Goal: Task Accomplishment & Management: Complete application form

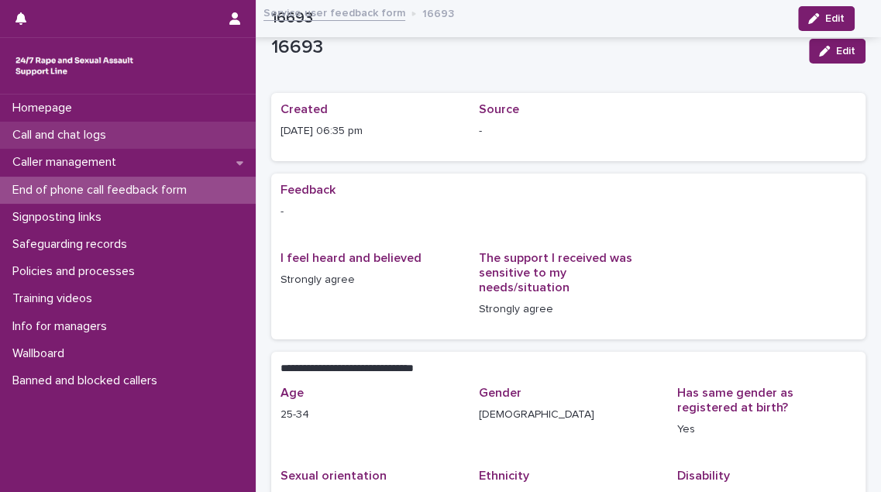
scroll to position [222, 0]
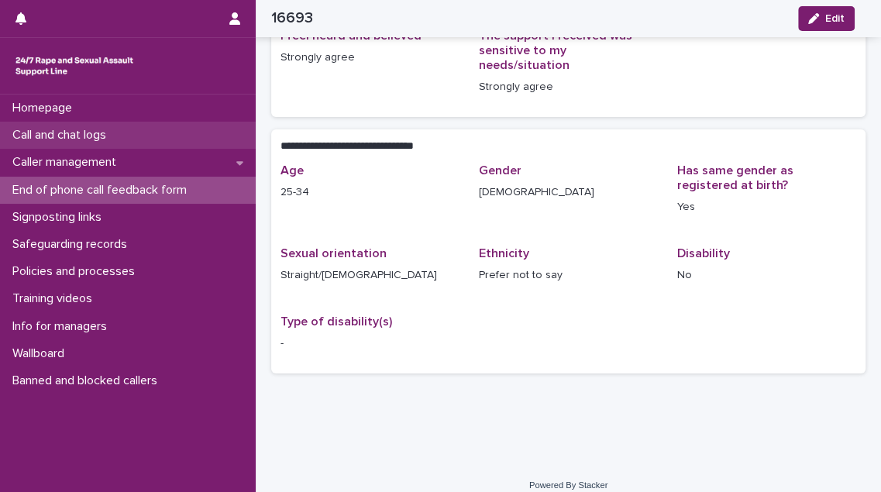
click at [39, 129] on p "Call and chat logs" at bounding box center [62, 135] width 112 height 15
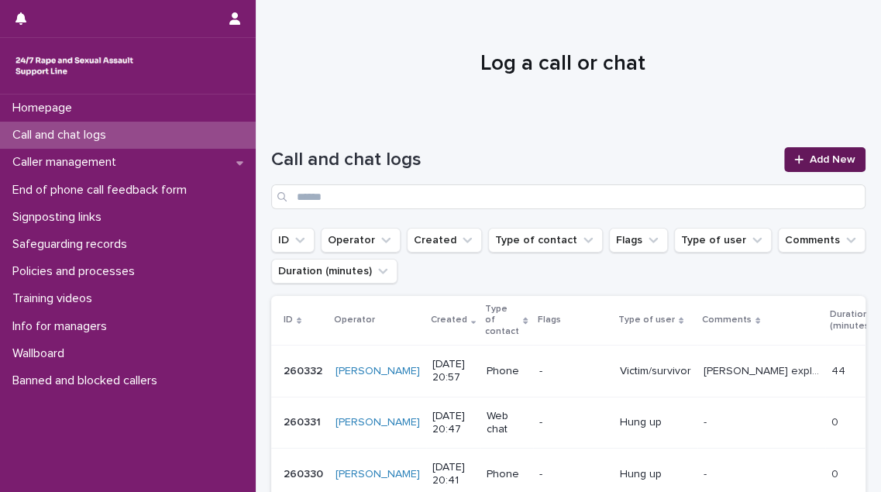
click at [829, 160] on span "Add New" at bounding box center [833, 159] width 46 height 11
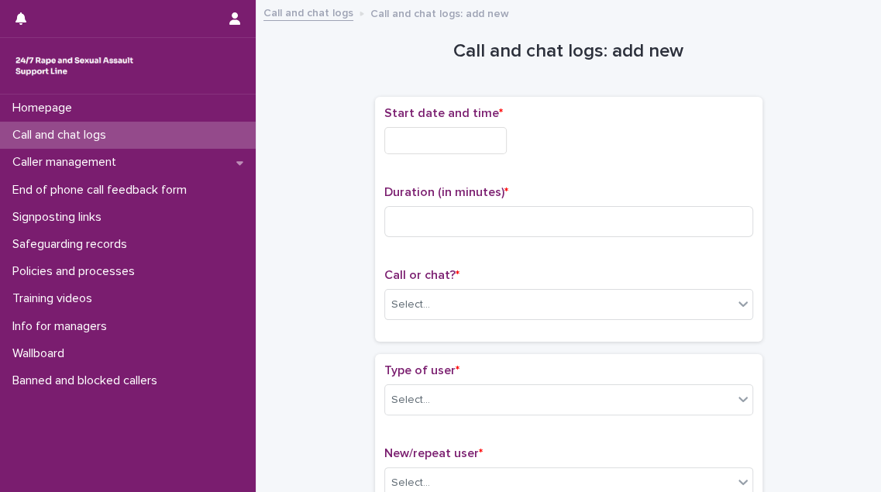
click at [442, 132] on input "text" at bounding box center [445, 140] width 122 height 27
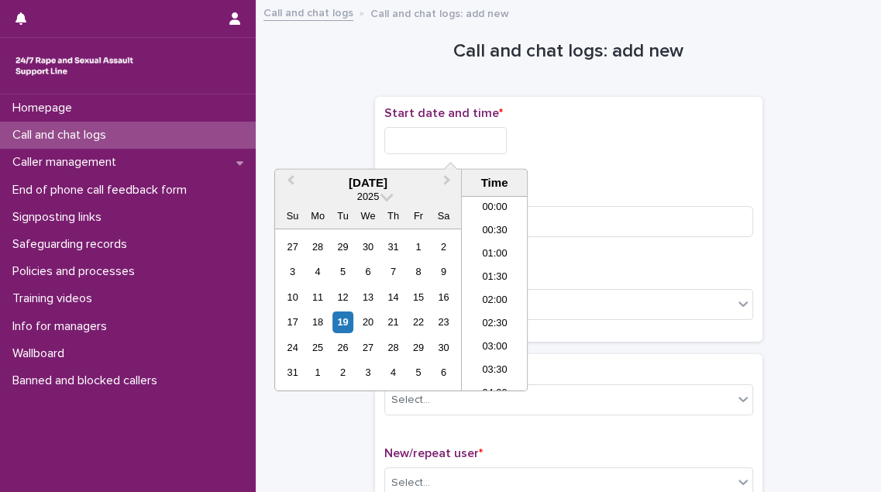
scroll to position [890, 0]
click at [479, 250] on li "20:00" at bounding box center [495, 247] width 66 height 23
click at [477, 146] on input "**********" at bounding box center [445, 140] width 122 height 27
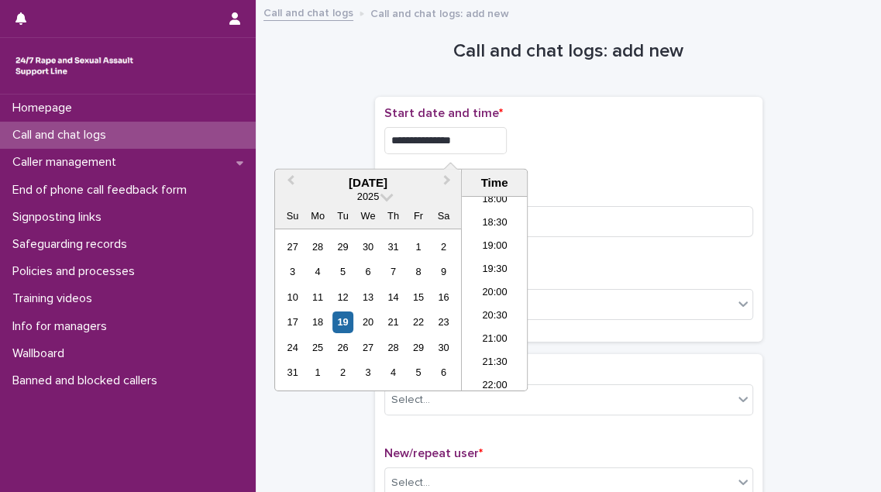
type input "**********"
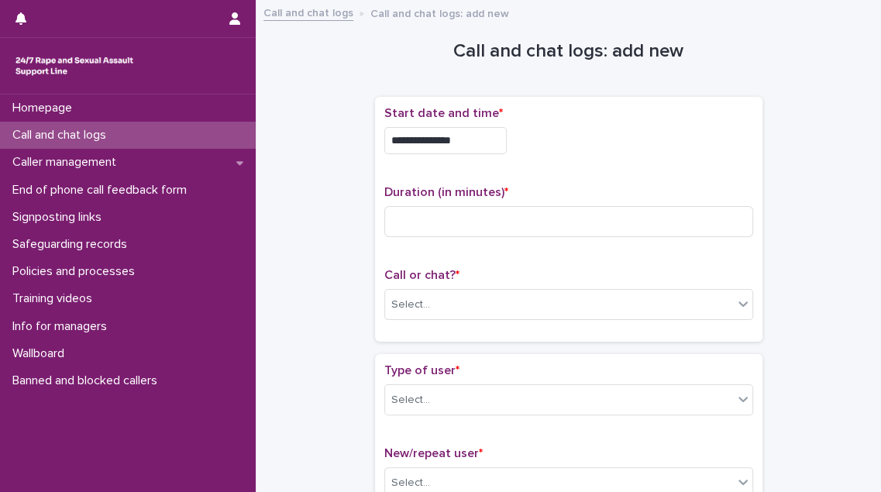
click at [564, 157] on div "**********" at bounding box center [568, 136] width 369 height 60
click at [437, 219] on input at bounding box center [568, 221] width 369 height 31
type input "*"
click at [431, 298] on input "text" at bounding box center [432, 304] width 2 height 13
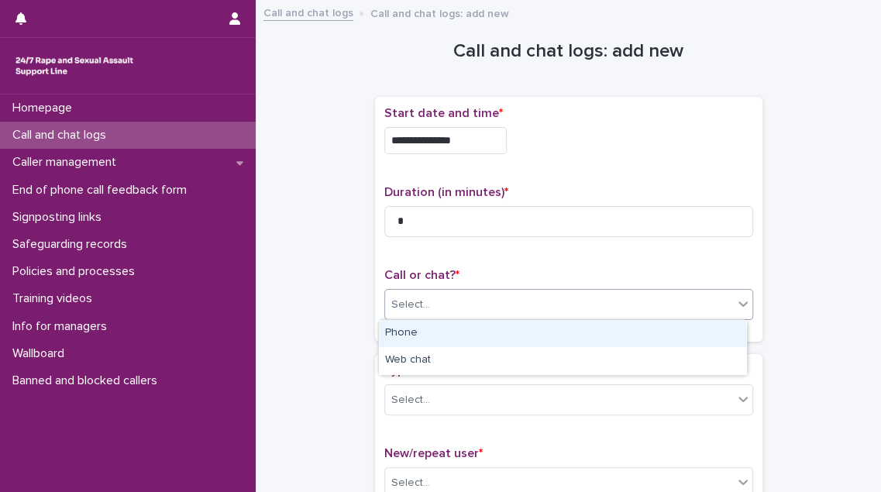
click at [421, 329] on div "Phone" at bounding box center [562, 333] width 367 height 27
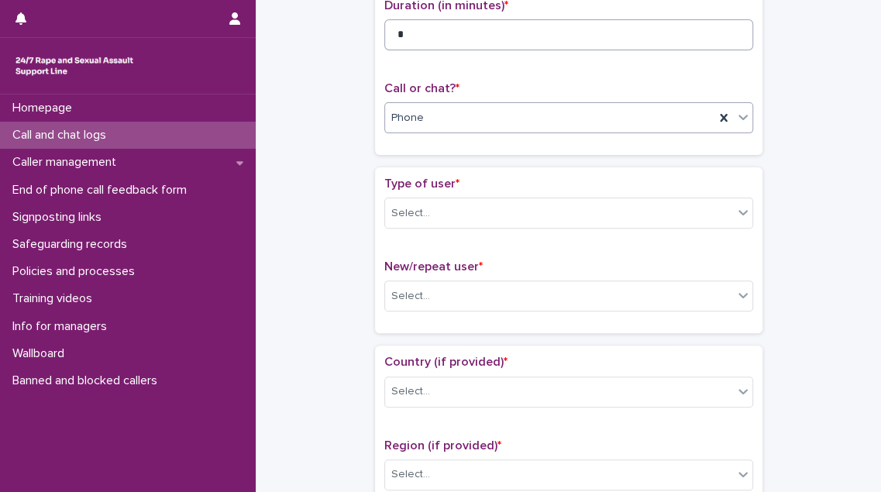
scroll to position [281, 0]
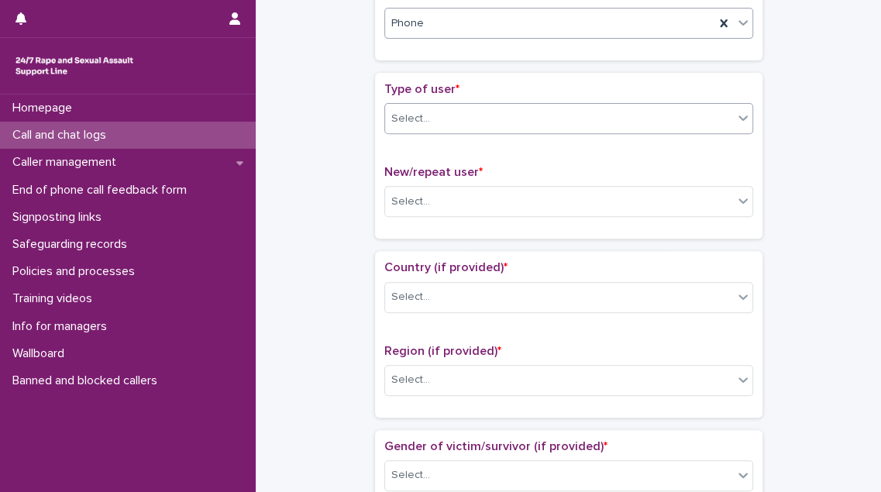
click at [497, 118] on div "Select..." at bounding box center [559, 119] width 348 height 26
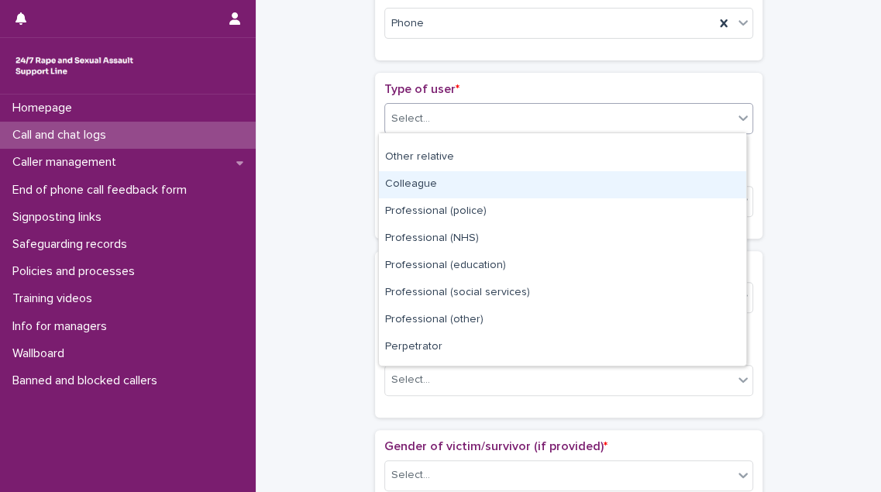
scroll to position [174, 0]
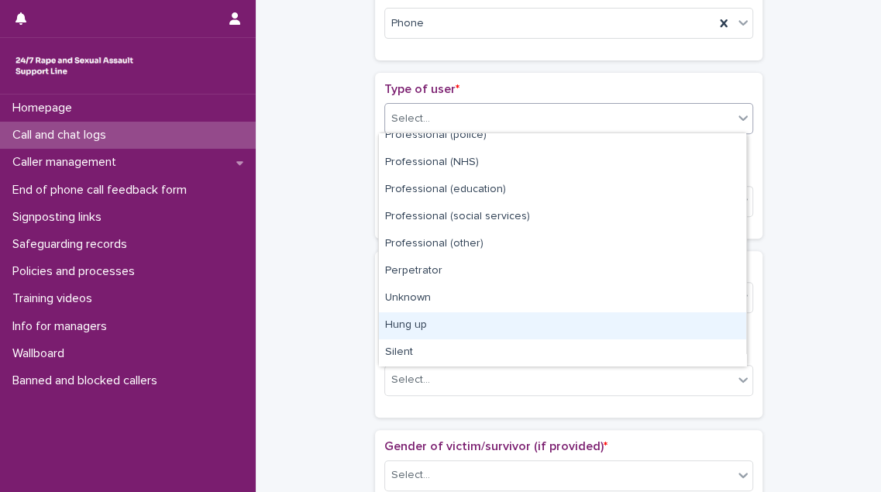
click at [492, 324] on div "Hung up" at bounding box center [562, 325] width 367 height 27
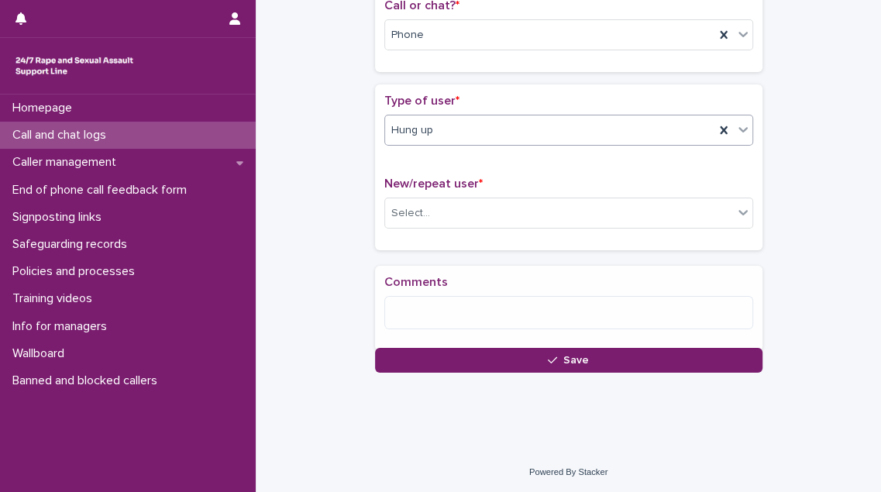
scroll to position [281, 0]
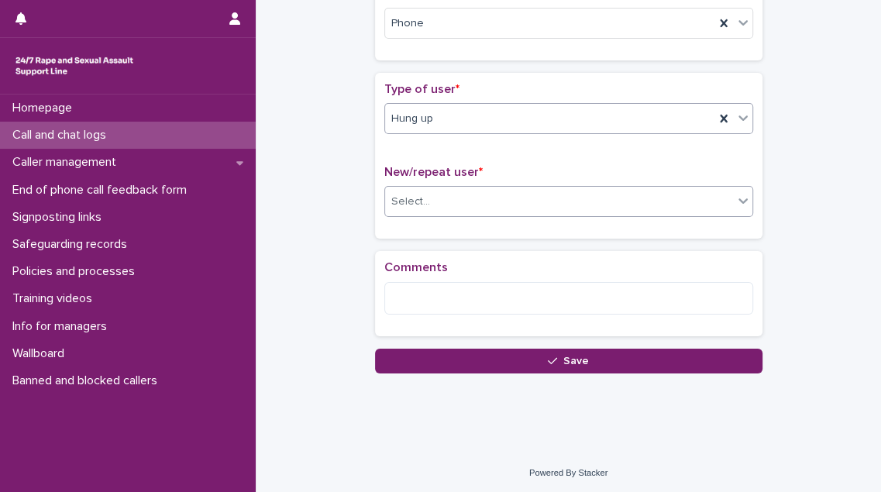
click at [473, 198] on div "Select..." at bounding box center [559, 202] width 348 height 26
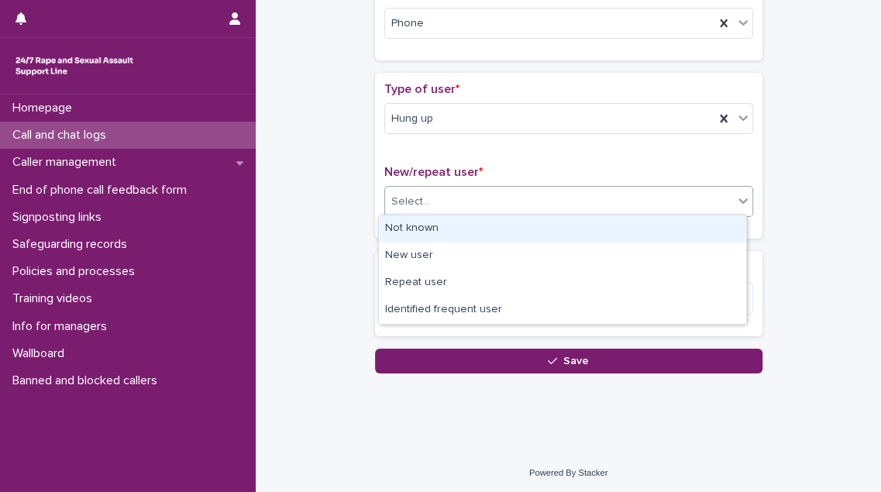
click at [469, 229] on div "Not known" at bounding box center [562, 228] width 367 height 27
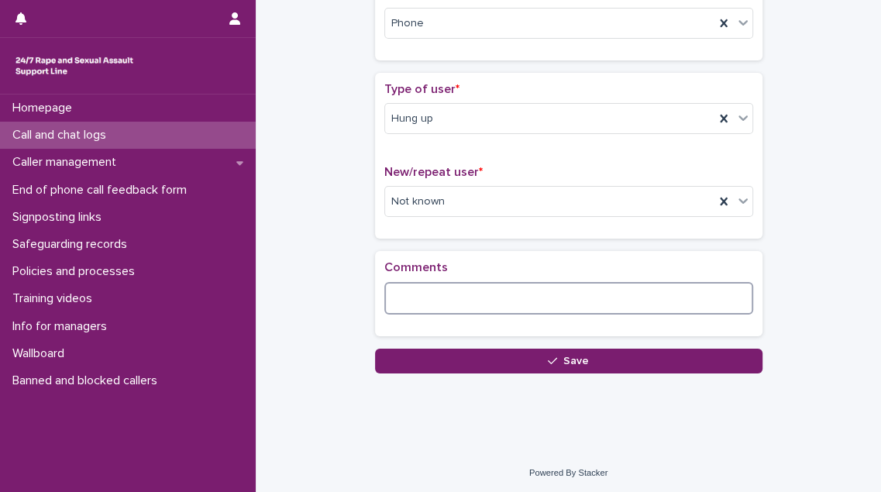
click at [432, 304] on textarea at bounding box center [568, 298] width 369 height 33
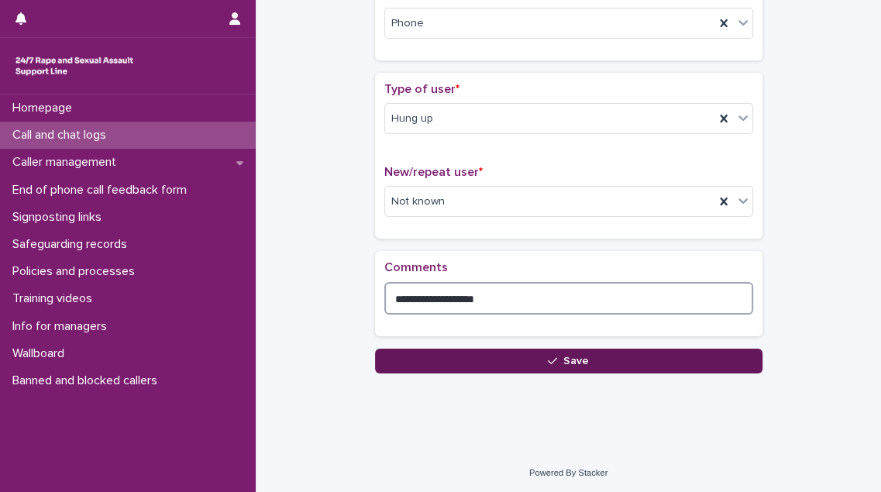
type textarea "**********"
click at [516, 352] on button "Save" at bounding box center [568, 361] width 387 height 25
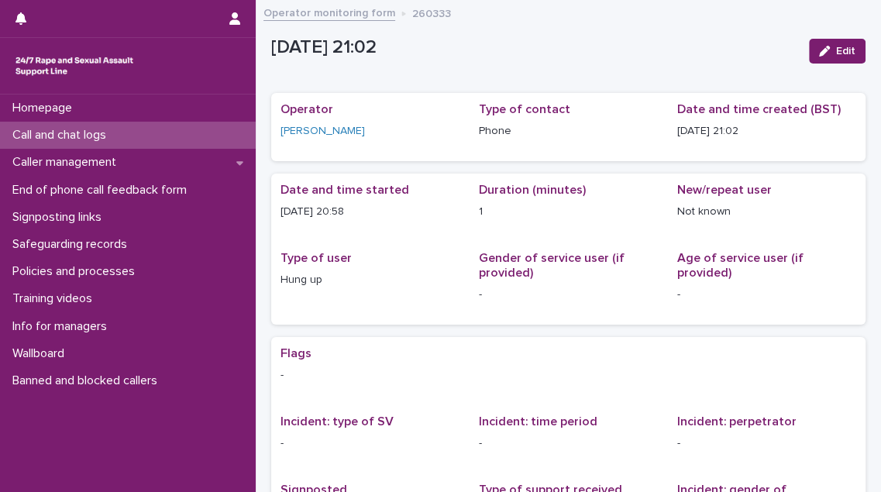
click at [154, 130] on div "Call and chat logs" at bounding box center [128, 135] width 256 height 27
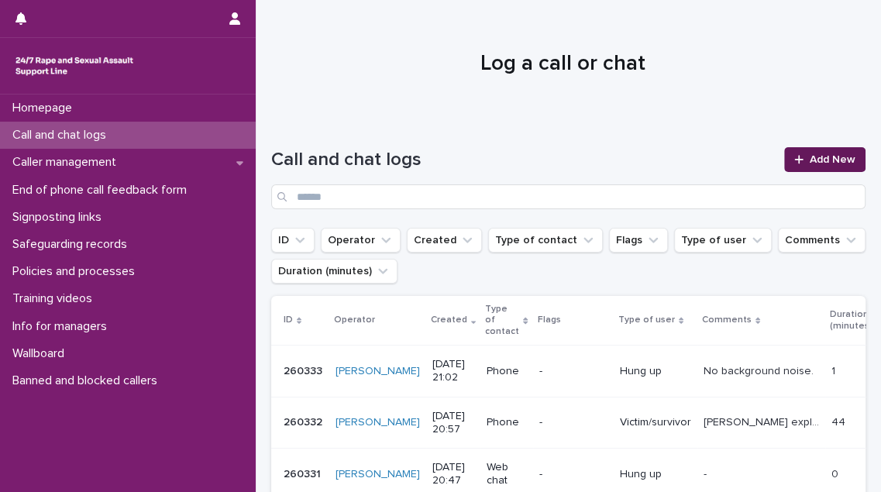
click at [820, 157] on span "Add New" at bounding box center [833, 159] width 46 height 11
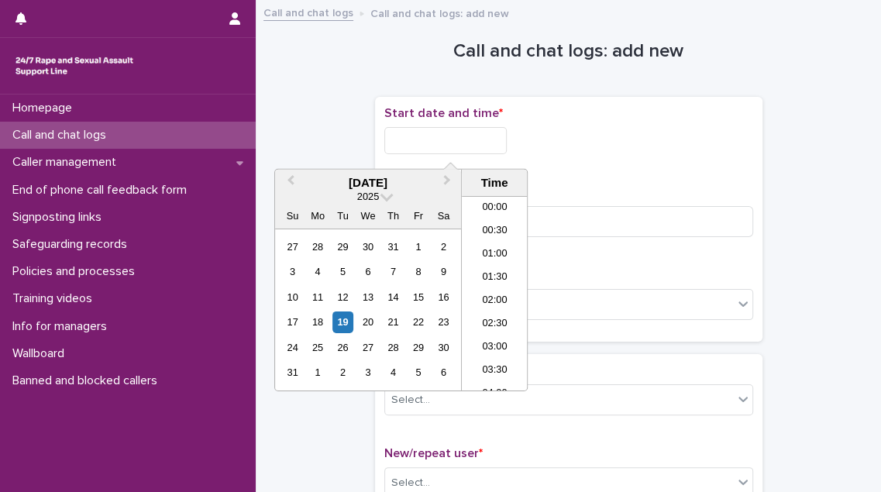
click at [507, 146] on input "text" at bounding box center [445, 140] width 122 height 27
drag, startPoint x: 502, startPoint y: 285, endPoint x: 493, endPoint y: 322, distance: 38.3
click at [493, 322] on ul "00:00 00:30 01:00 01:30 02:00 02:30 03:00 03:30 04:00 04:30 05:00 05:30 06:00 0…" at bounding box center [495, 294] width 66 height 194
drag, startPoint x: 493, startPoint y: 322, endPoint x: 485, endPoint y: 294, distance: 29.7
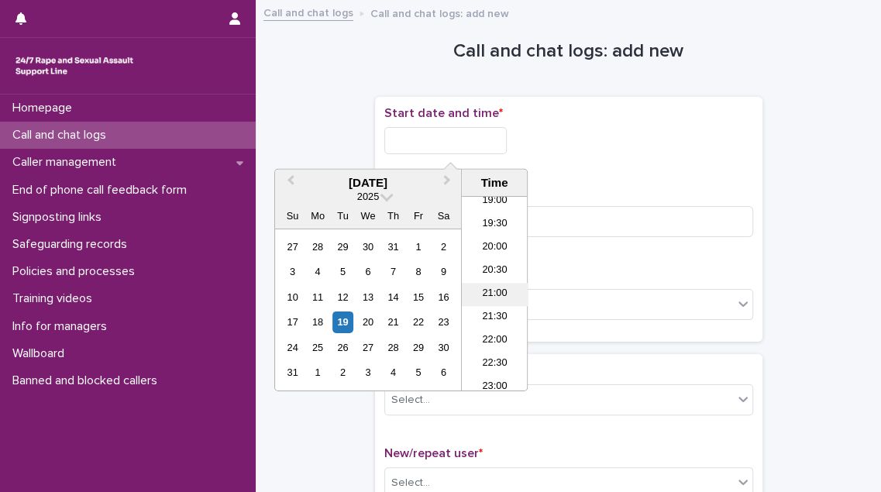
click at [485, 294] on li "21:00" at bounding box center [495, 294] width 66 height 23
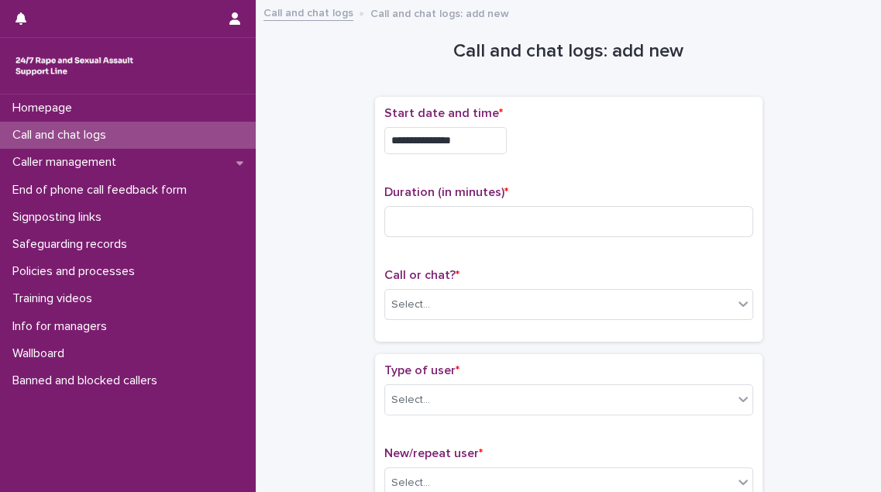
click at [476, 147] on input "**********" at bounding box center [445, 140] width 122 height 27
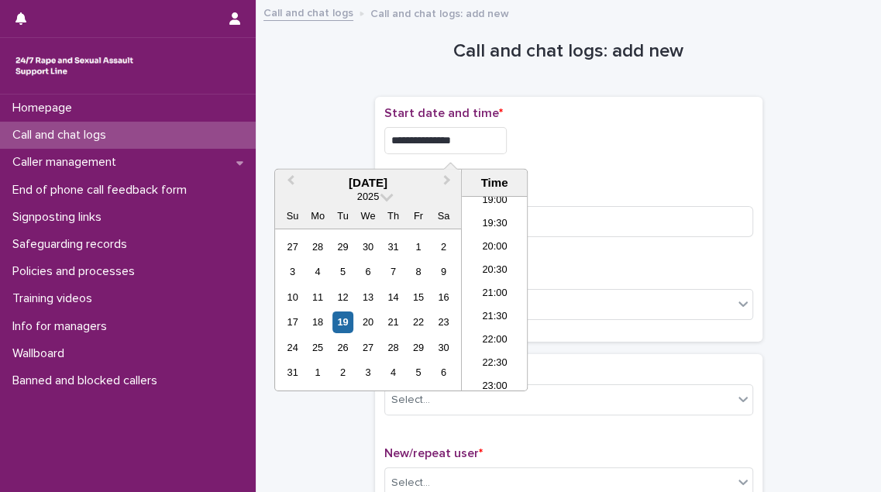
type input "**********"
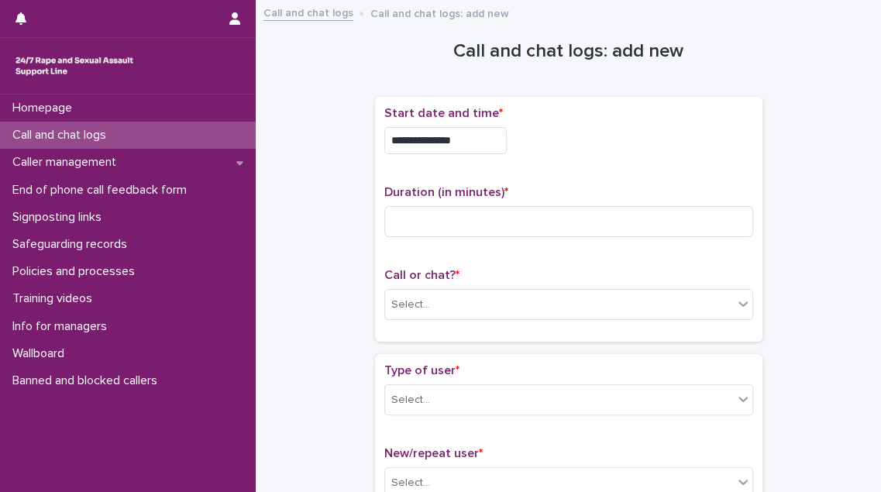
drag, startPoint x: 627, startPoint y: 163, endPoint x: 528, endPoint y: 174, distance: 100.5
click at [627, 163] on div "**********" at bounding box center [568, 136] width 369 height 60
click at [400, 215] on input at bounding box center [568, 221] width 369 height 31
type input "*"
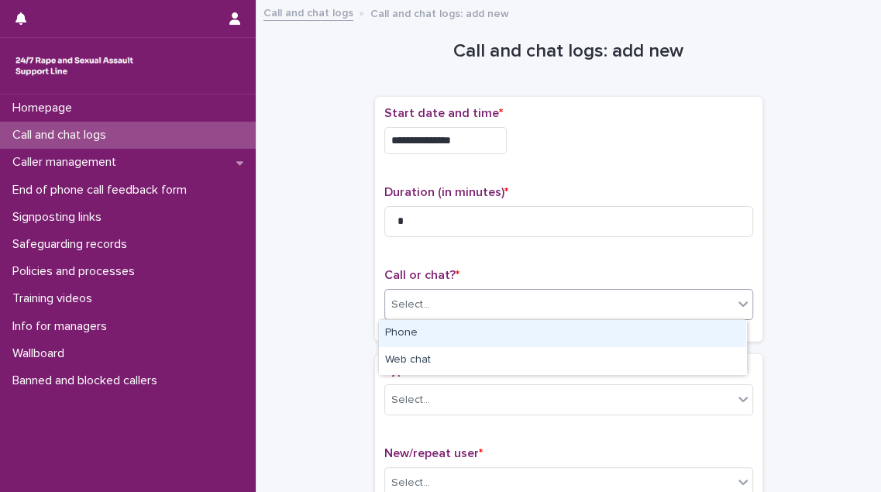
click at [394, 308] on div "Select..." at bounding box center [410, 305] width 39 height 16
click at [394, 328] on div "Phone" at bounding box center [562, 333] width 367 height 27
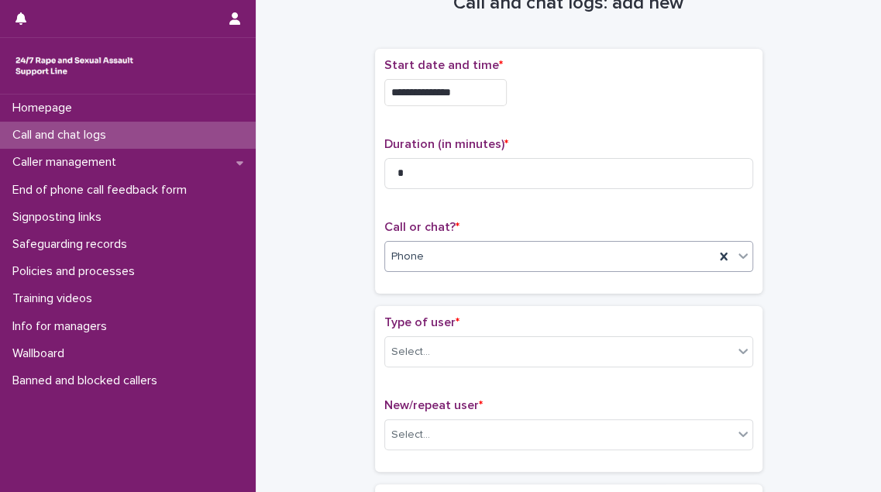
scroll to position [211, 0]
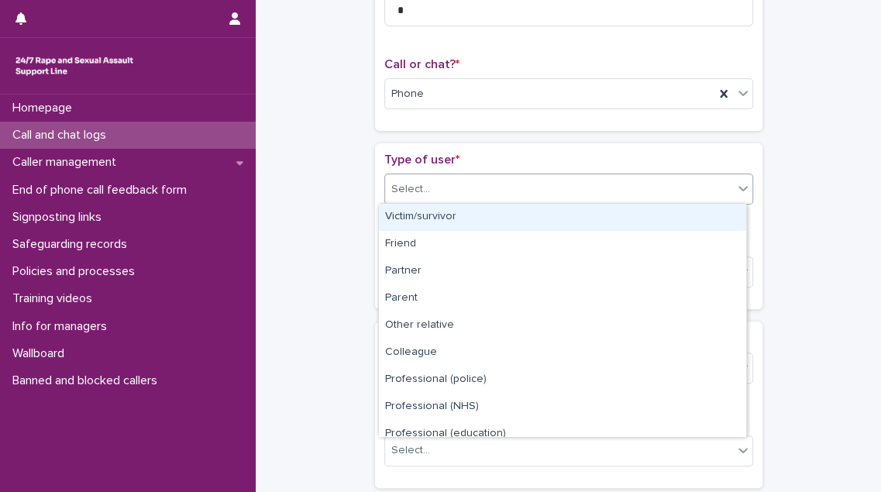
click at [429, 181] on div "Select..." at bounding box center [559, 190] width 348 height 26
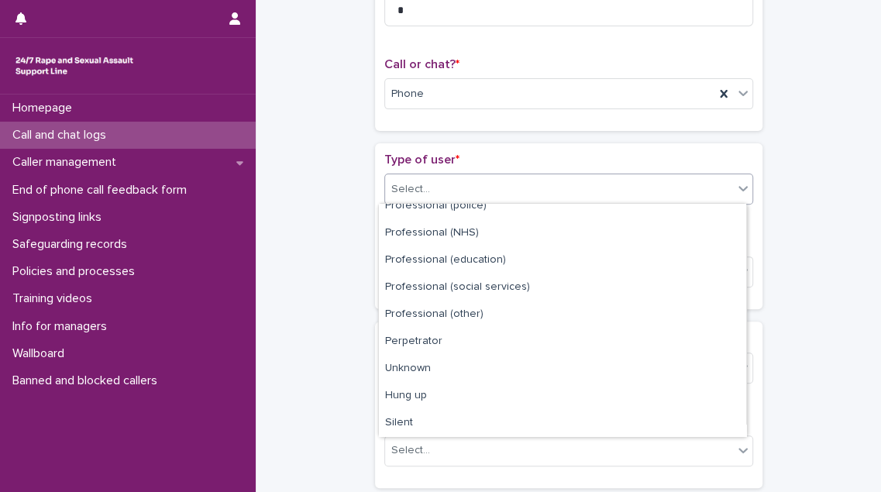
scroll to position [174, 0]
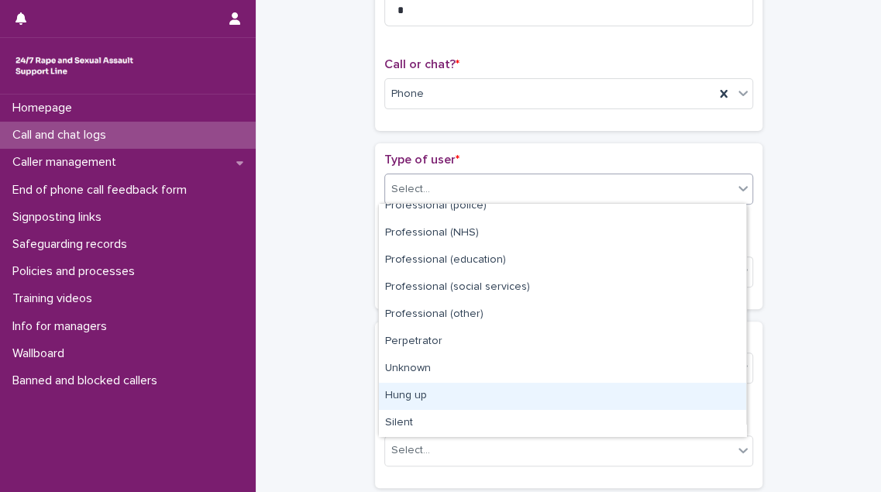
click at [435, 383] on div "Hung up" at bounding box center [562, 396] width 367 height 27
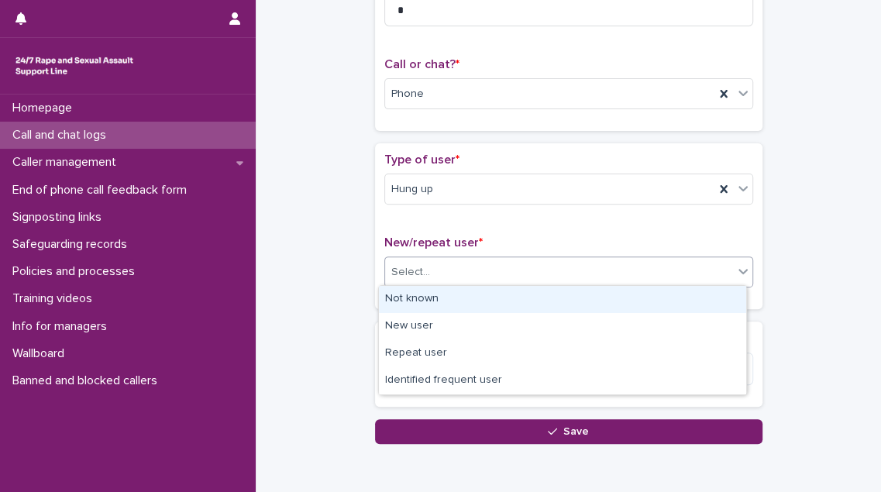
click at [439, 281] on div "Select..." at bounding box center [559, 273] width 348 height 26
click at [437, 293] on div "Not known" at bounding box center [562, 299] width 367 height 27
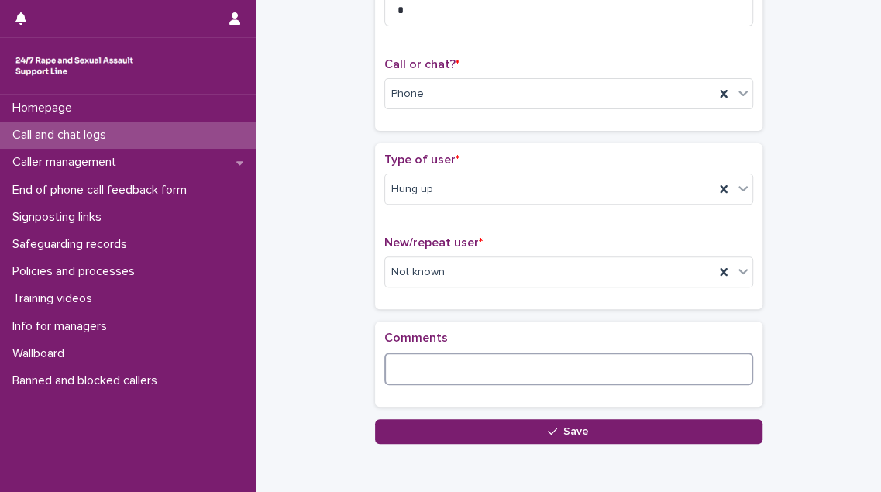
click at [417, 363] on textarea at bounding box center [568, 368] width 369 height 33
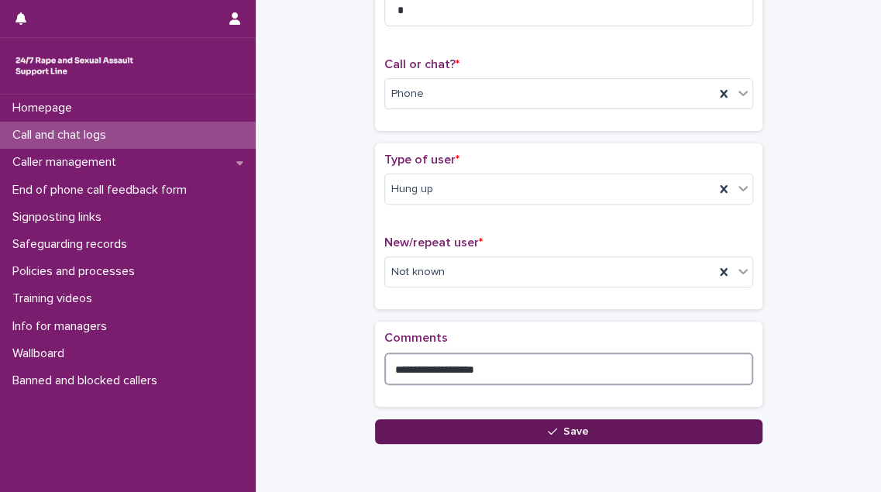
type textarea "**********"
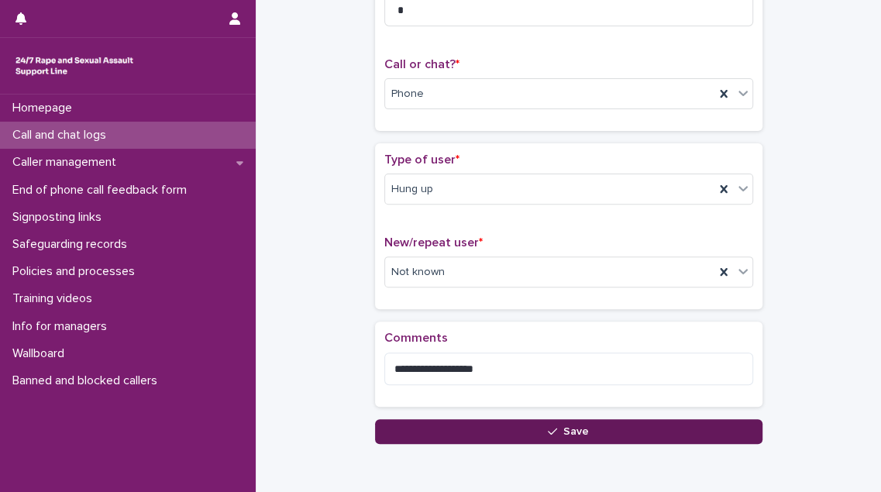
click at [486, 434] on button "Save" at bounding box center [568, 431] width 387 height 25
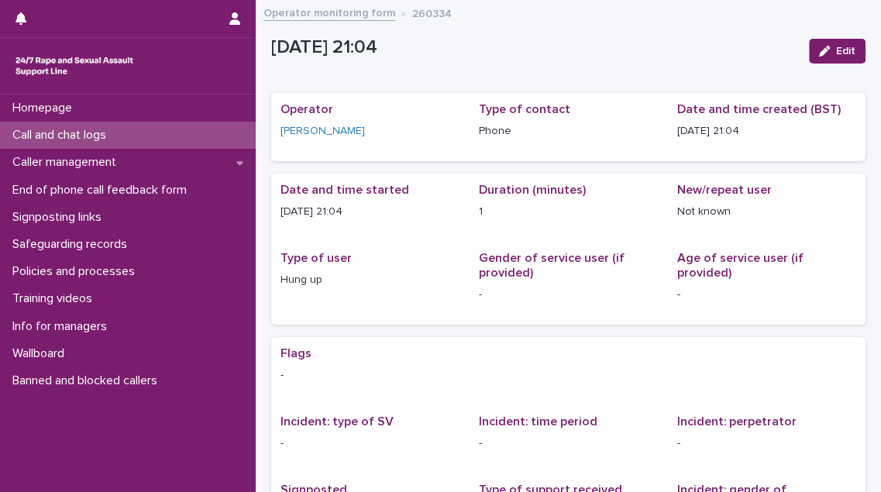
click at [105, 136] on p "Call and chat logs" at bounding box center [62, 135] width 112 height 15
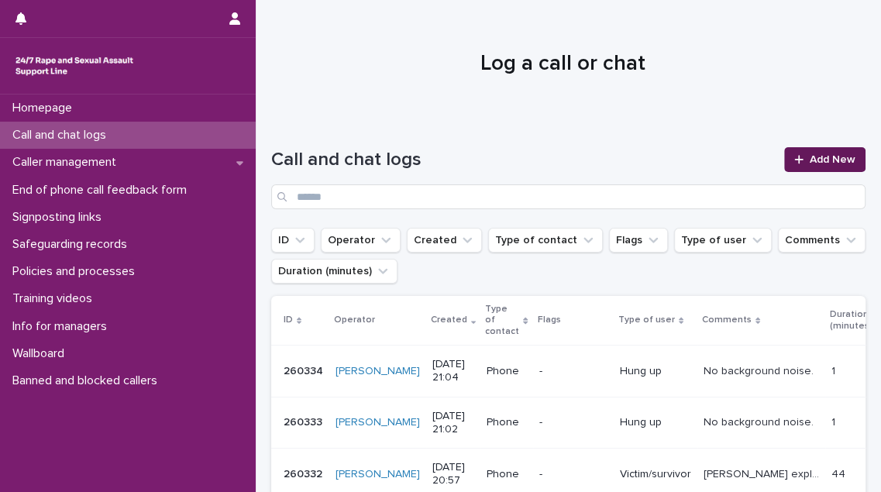
click at [804, 166] on link "Add New" at bounding box center [824, 159] width 81 height 25
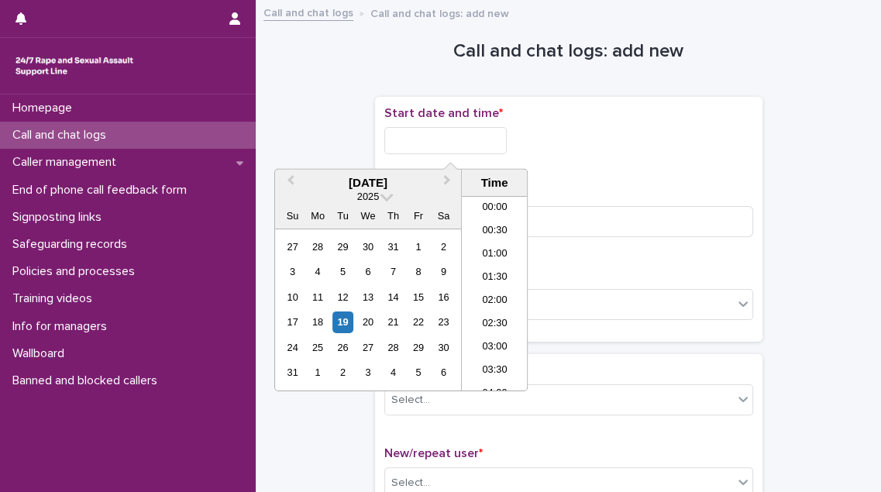
click at [459, 151] on input "text" at bounding box center [445, 140] width 122 height 27
click at [485, 284] on li "21:00" at bounding box center [495, 294] width 66 height 23
click at [480, 143] on input "**********" at bounding box center [445, 140] width 122 height 27
type input "**********"
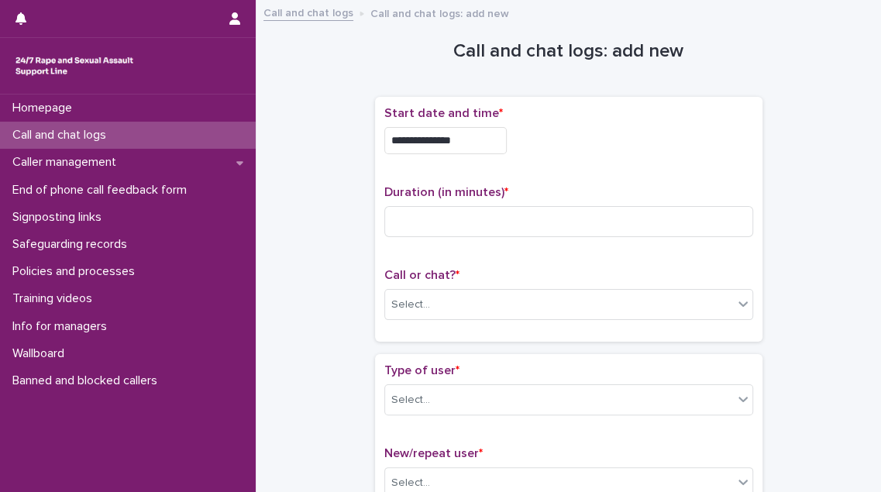
click at [562, 170] on div "**********" at bounding box center [568, 219] width 369 height 226
click at [487, 224] on input at bounding box center [568, 221] width 369 height 31
type input "*"
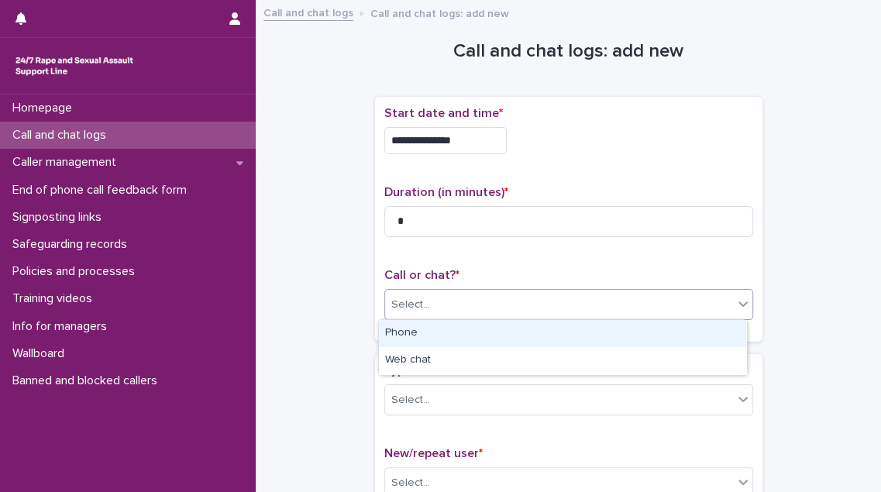
click at [454, 304] on div "Select..." at bounding box center [559, 305] width 348 height 26
click at [454, 331] on div "Phone" at bounding box center [562, 333] width 367 height 27
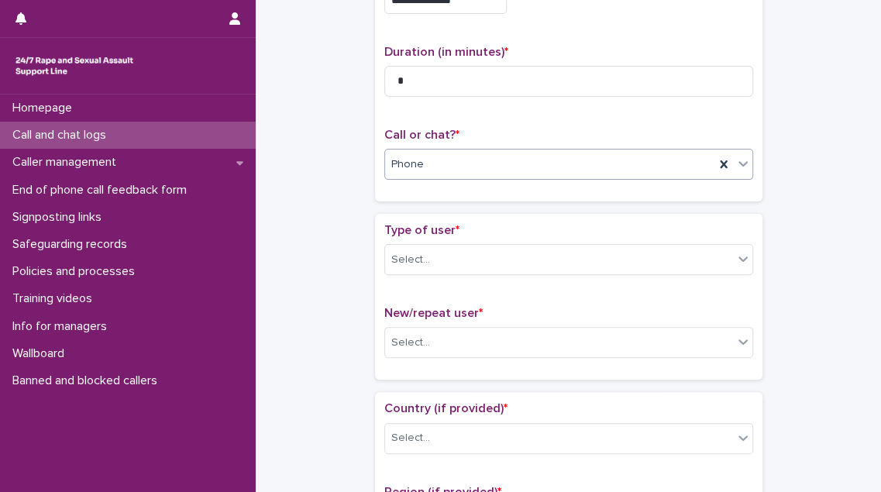
scroll to position [211, 0]
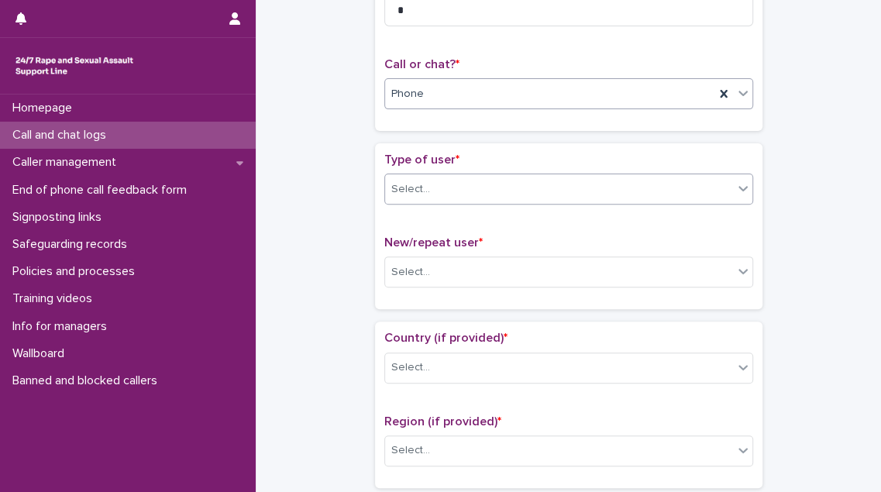
click at [469, 192] on div "Select..." at bounding box center [559, 190] width 348 height 26
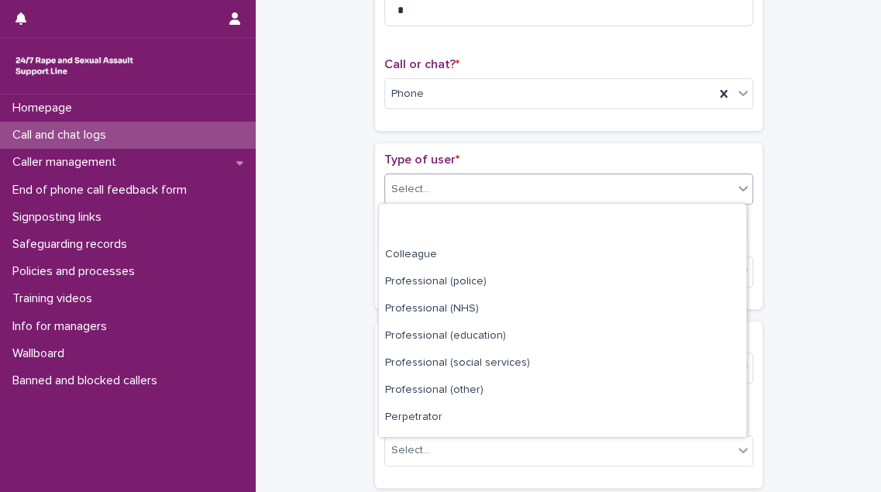
scroll to position [174, 0]
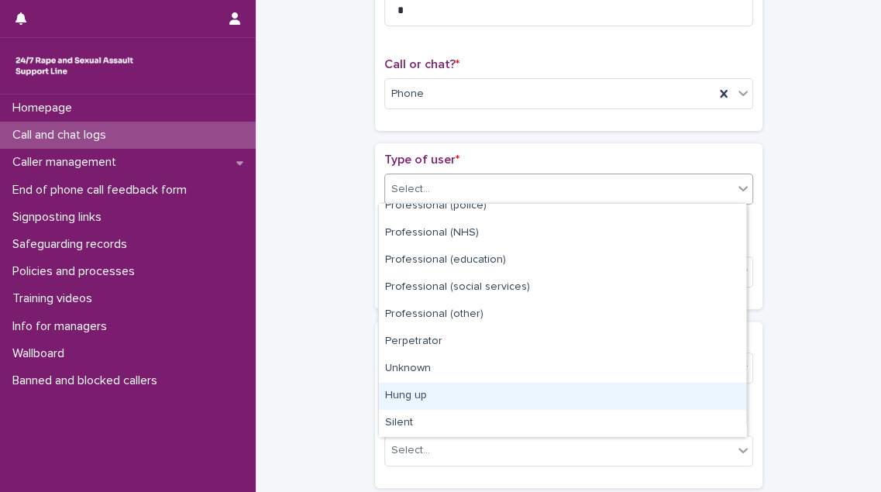
click at [467, 401] on div "Hung up" at bounding box center [562, 396] width 367 height 27
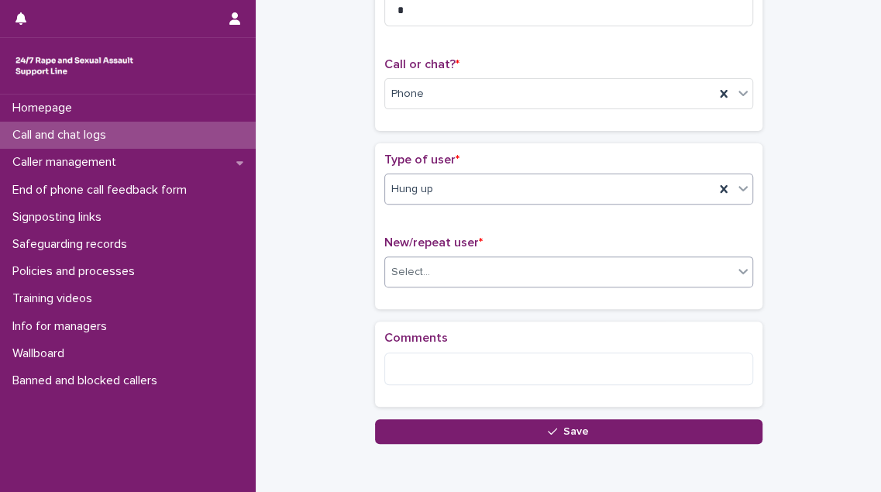
click at [462, 269] on div "Select..." at bounding box center [559, 273] width 348 height 26
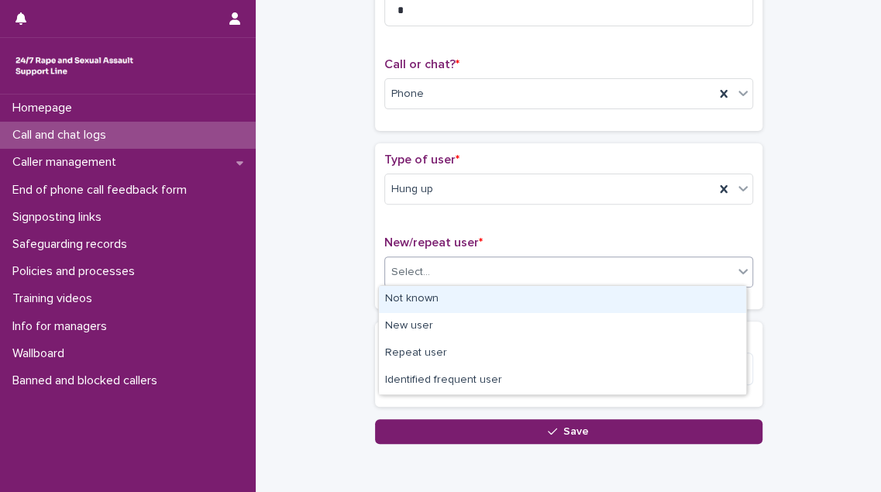
click at [450, 297] on div "Not known" at bounding box center [562, 299] width 367 height 27
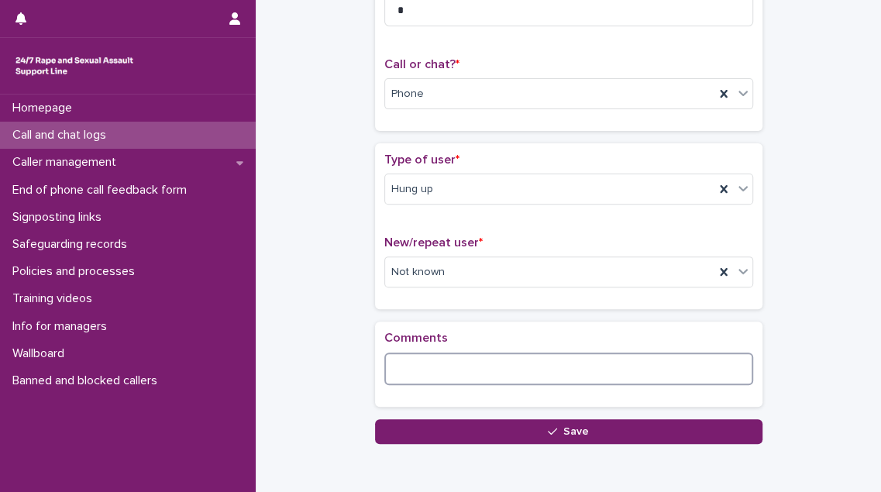
click at [425, 359] on textarea at bounding box center [568, 368] width 369 height 33
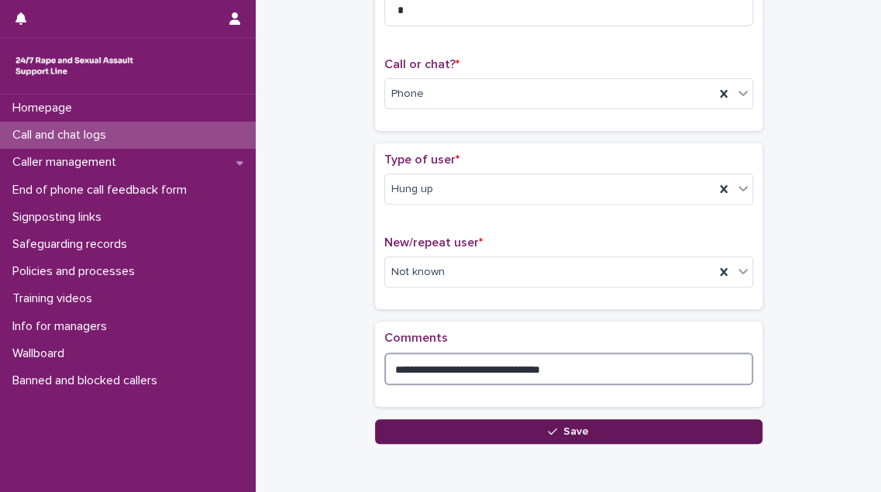
type textarea "**********"
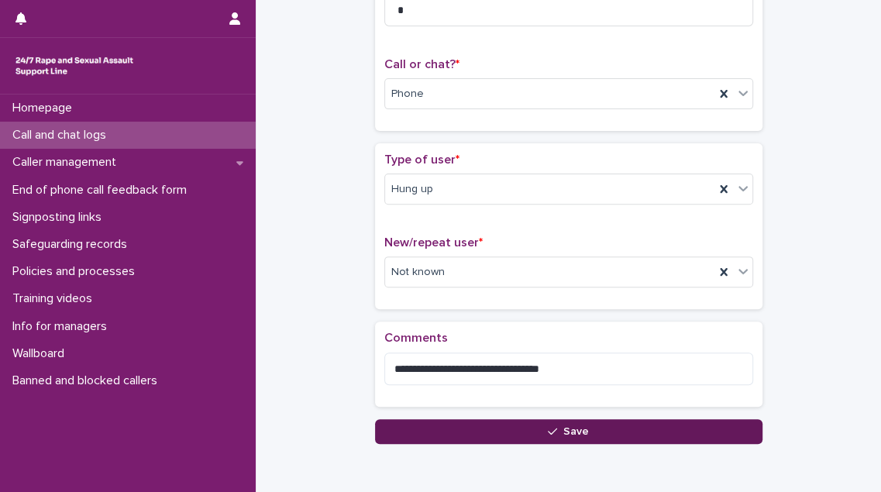
click at [517, 431] on button "Save" at bounding box center [568, 431] width 387 height 25
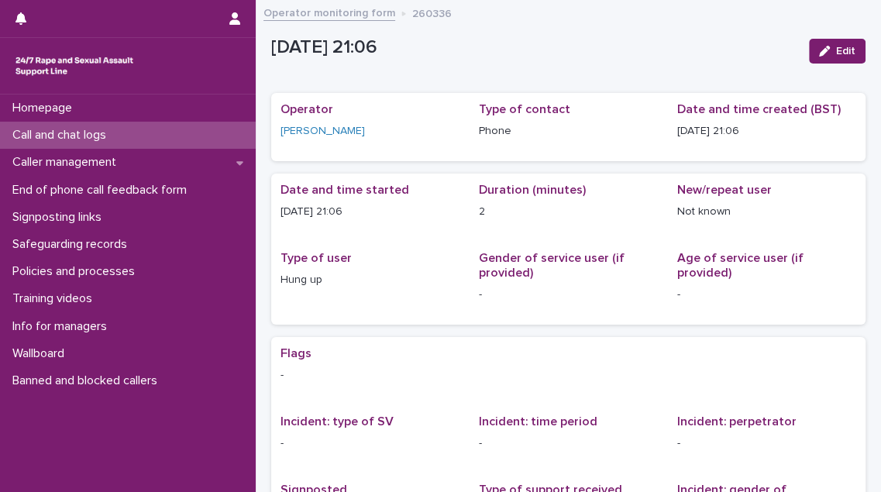
click at [189, 129] on div "Call and chat logs" at bounding box center [128, 135] width 256 height 27
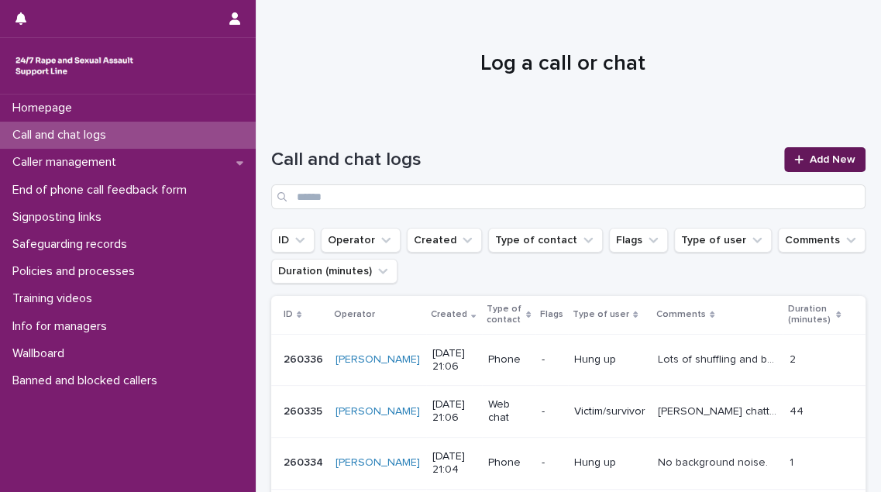
click at [818, 155] on span "Add New" at bounding box center [833, 159] width 46 height 11
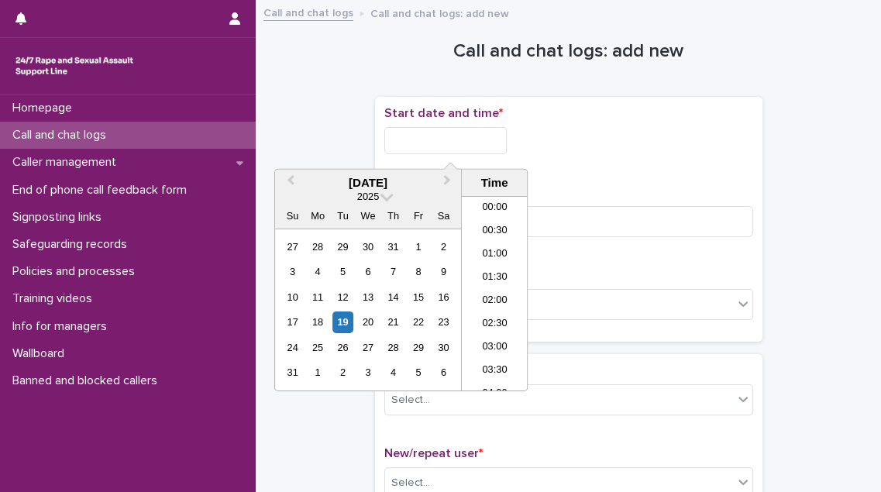
click at [499, 141] on input "text" at bounding box center [445, 140] width 122 height 27
click at [499, 291] on li "21:00" at bounding box center [495, 294] width 66 height 23
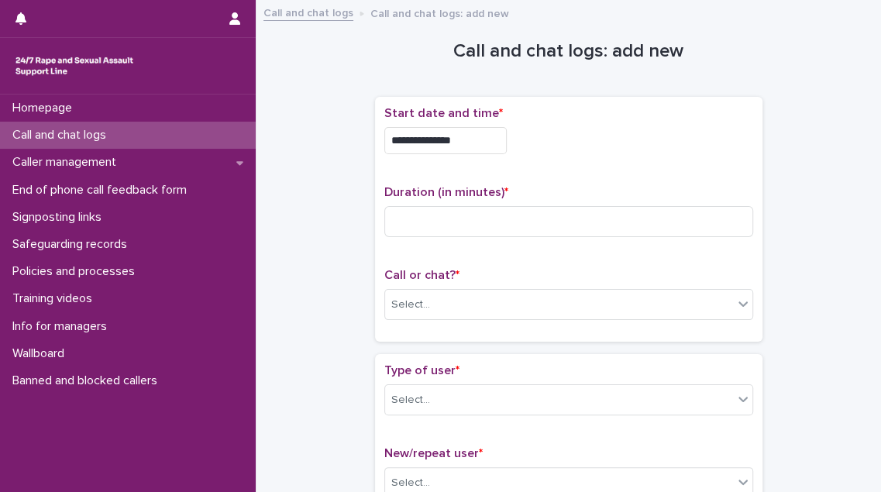
click at [476, 151] on input "**********" at bounding box center [445, 140] width 122 height 27
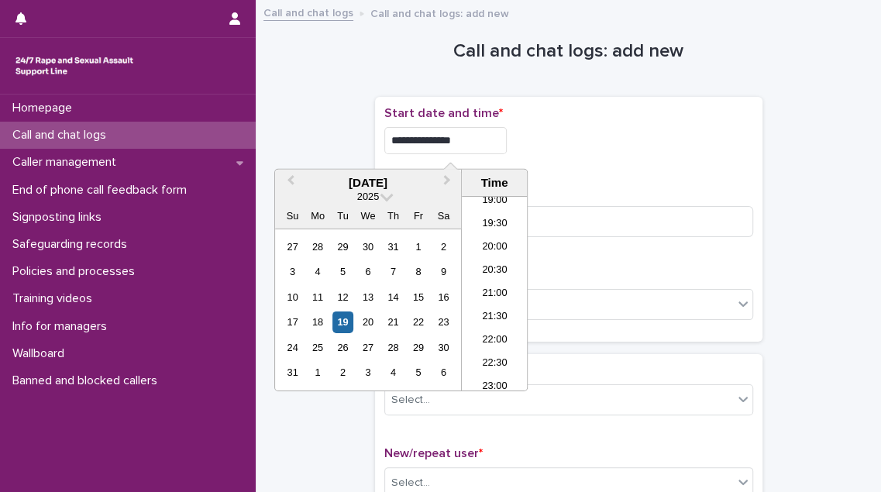
type input "**********"
click at [559, 160] on div "**********" at bounding box center [568, 136] width 369 height 60
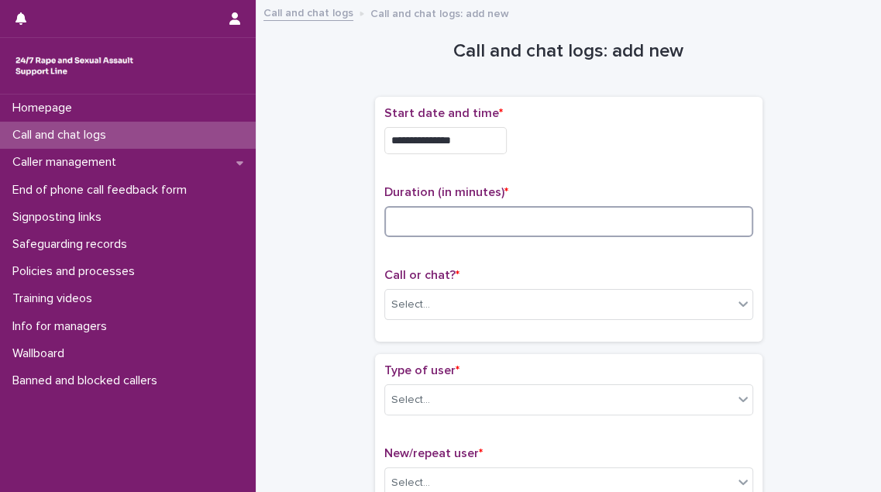
click at [387, 215] on input at bounding box center [568, 221] width 369 height 31
type input "*"
click at [398, 302] on div "Select..." at bounding box center [410, 305] width 39 height 16
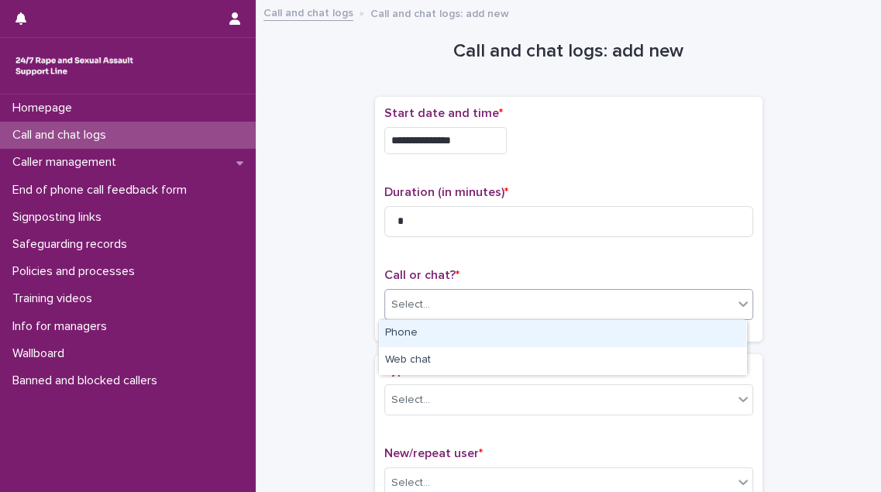
click at [406, 328] on div "Phone" at bounding box center [562, 333] width 367 height 27
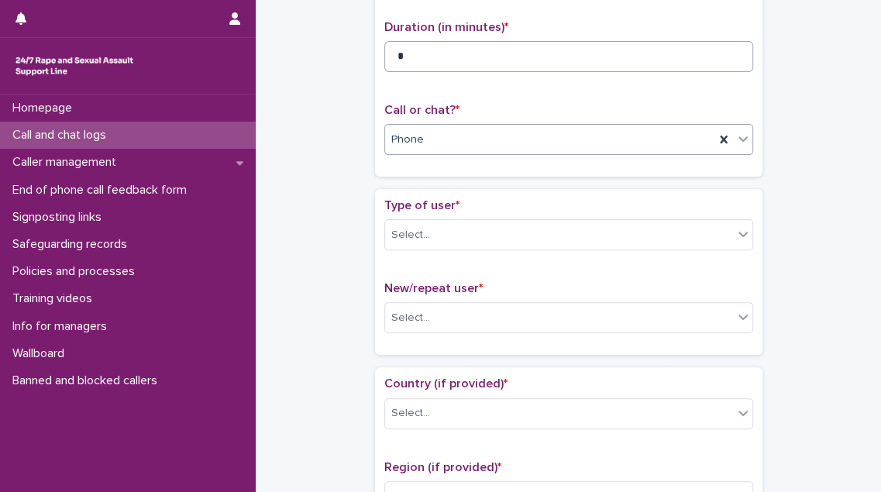
scroll to position [211, 0]
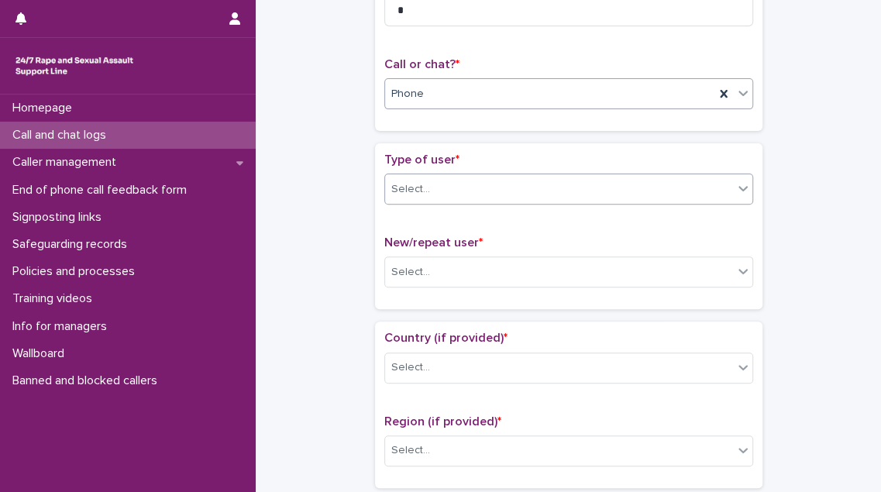
click at [512, 193] on div "Select..." at bounding box center [559, 190] width 348 height 26
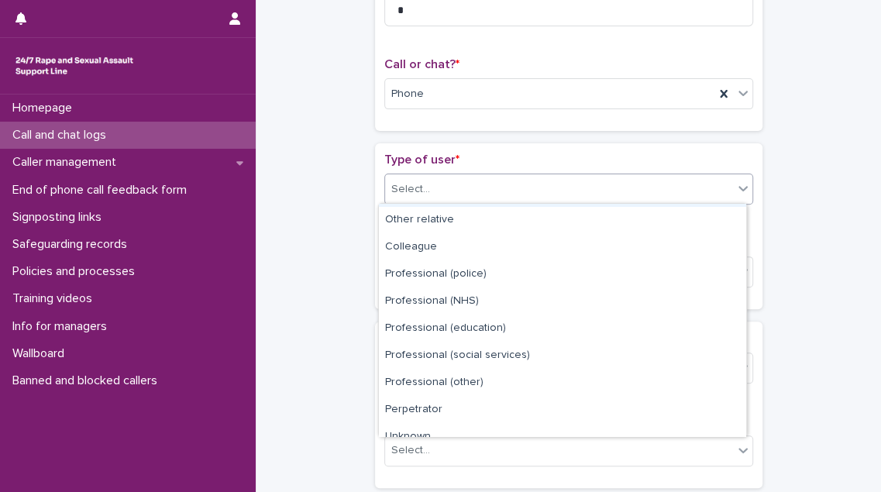
scroll to position [174, 0]
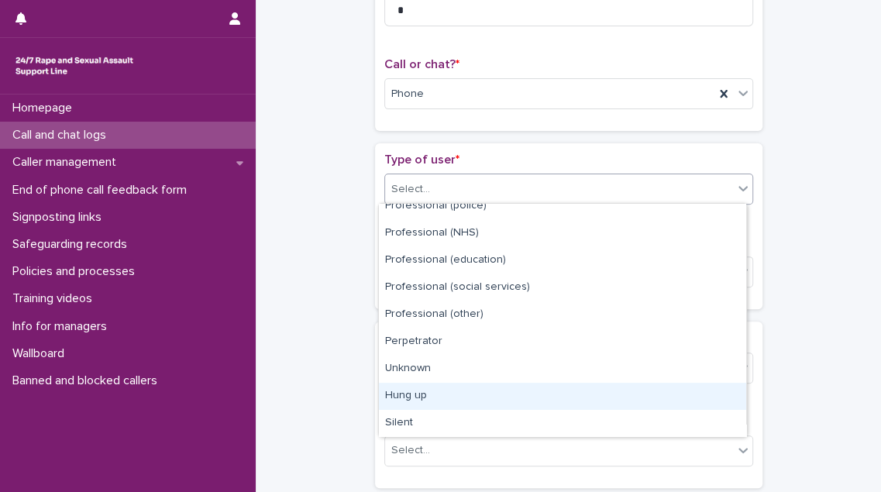
click at [483, 387] on div "Hung up" at bounding box center [562, 396] width 367 height 27
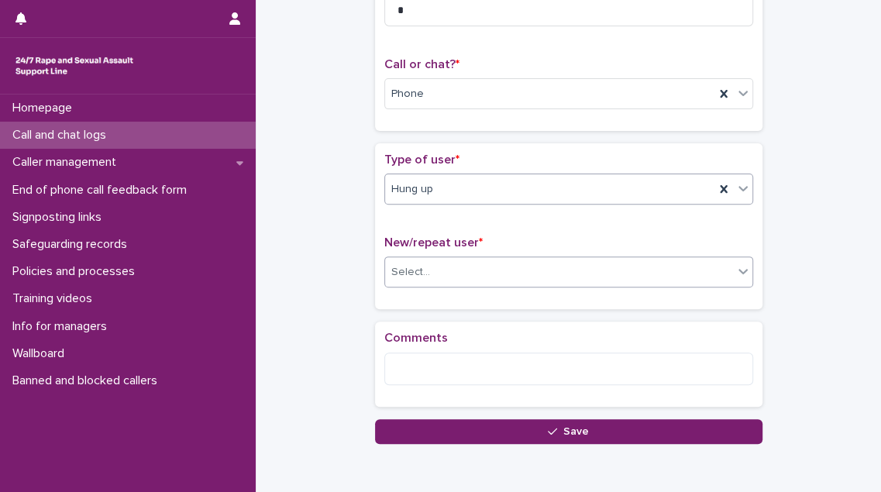
click at [485, 274] on div "Select..." at bounding box center [559, 273] width 348 height 26
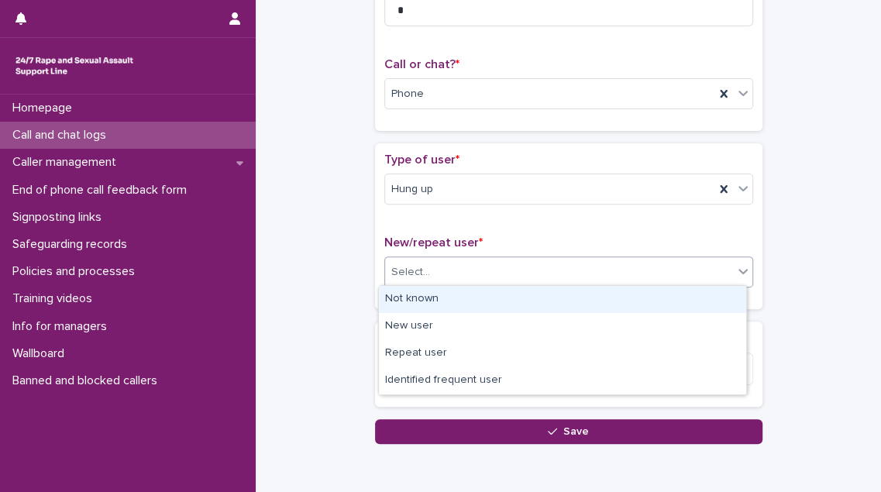
click at [477, 294] on div "Not known" at bounding box center [562, 299] width 367 height 27
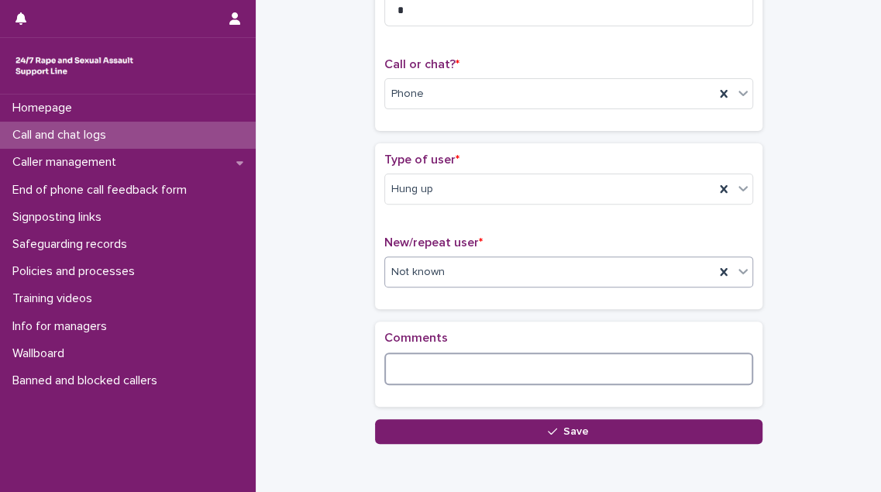
click at [427, 370] on textarea at bounding box center [568, 368] width 369 height 33
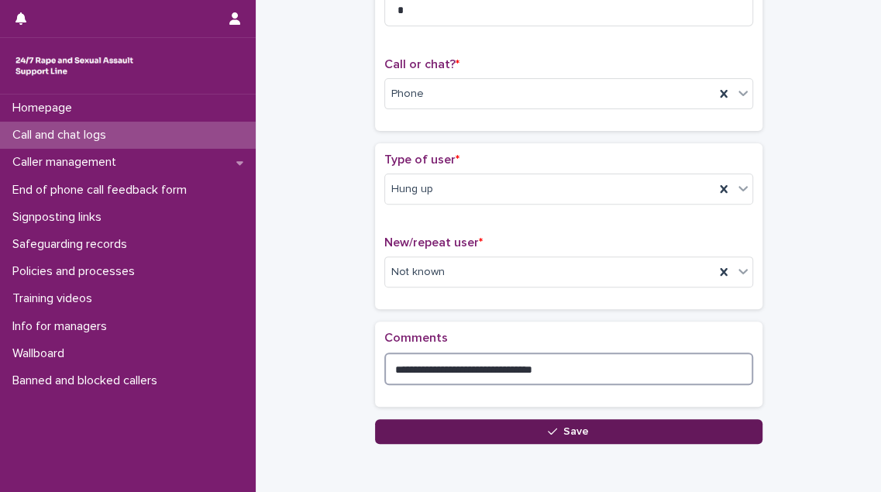
type textarea "**********"
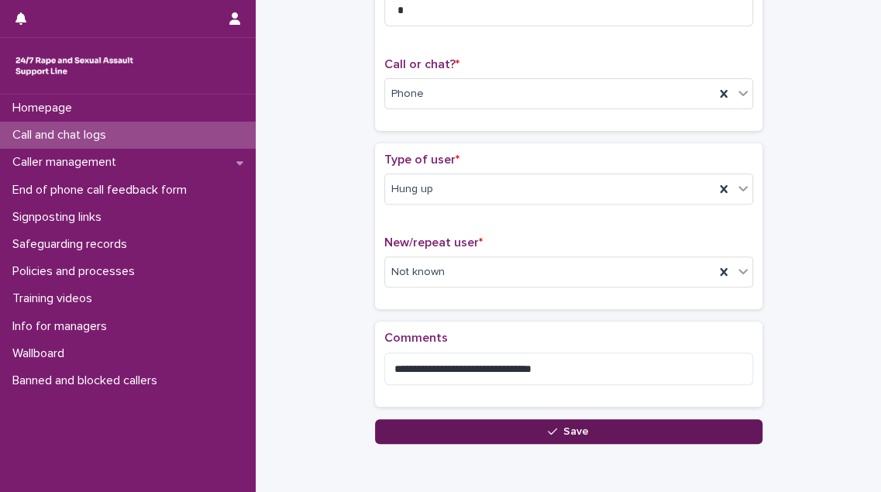
click at [429, 431] on button "Save" at bounding box center [568, 431] width 387 height 25
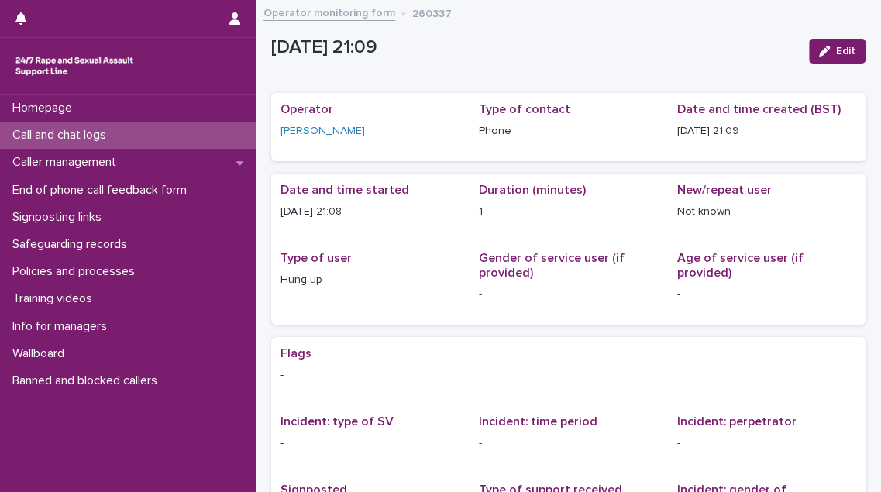
click at [107, 129] on p "Call and chat logs" at bounding box center [62, 135] width 112 height 15
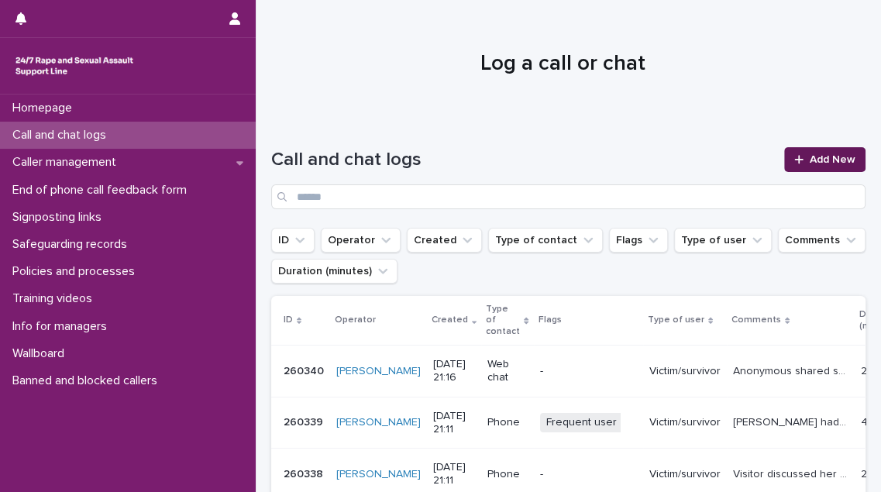
click at [802, 153] on link "Add New" at bounding box center [824, 159] width 81 height 25
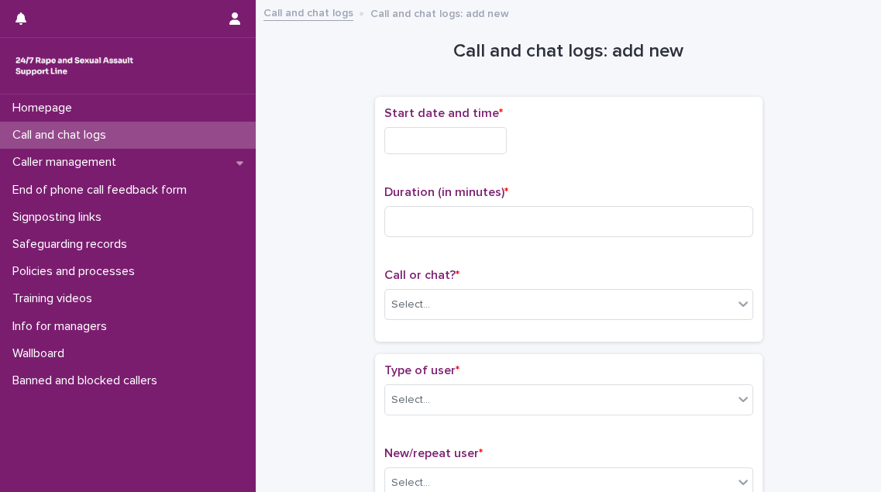
click at [502, 136] on input "text" at bounding box center [445, 140] width 122 height 27
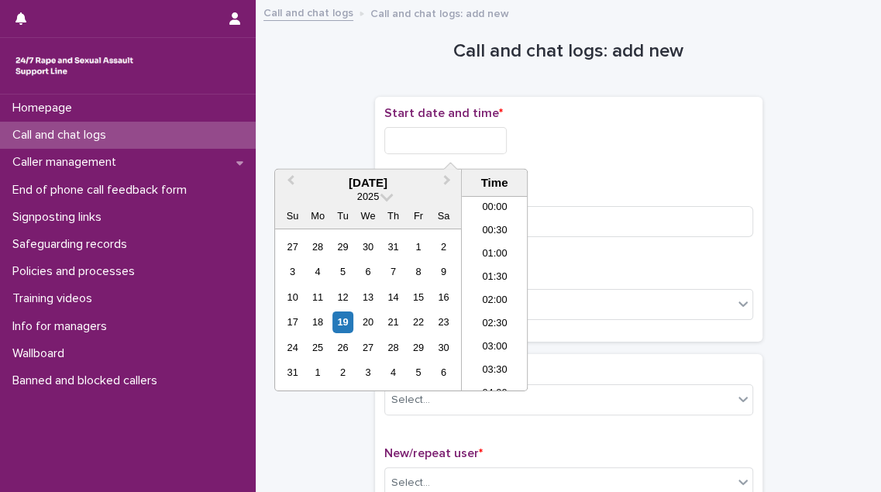
scroll to position [890, 0]
click at [496, 308] on li "21:30" at bounding box center [495, 317] width 66 height 23
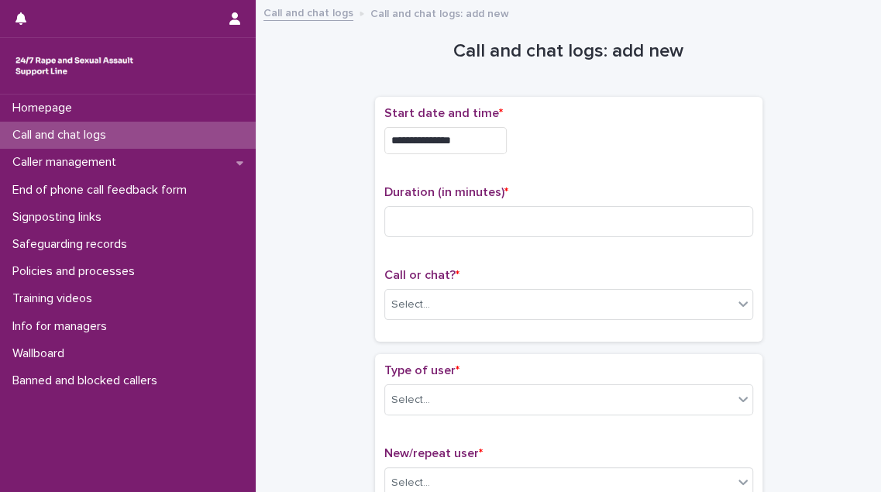
click at [476, 143] on input "**********" at bounding box center [445, 140] width 122 height 27
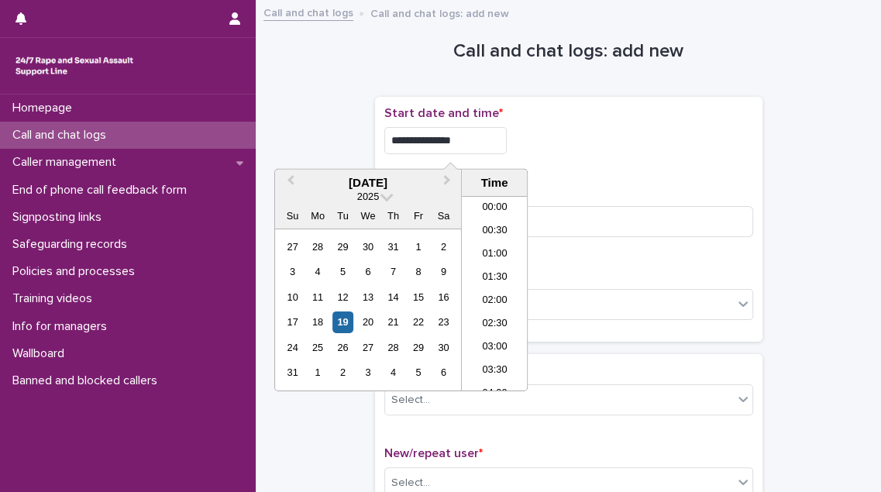
scroll to position [914, 0]
type input "**********"
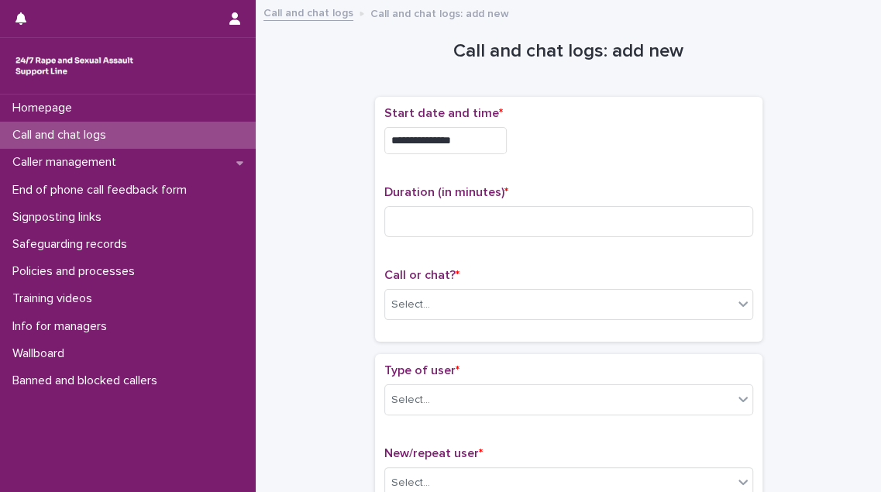
click at [567, 150] on div "**********" at bounding box center [568, 140] width 369 height 27
click at [421, 228] on input at bounding box center [568, 221] width 369 height 31
type input "*"
click at [438, 308] on div "Select..." at bounding box center [559, 305] width 348 height 26
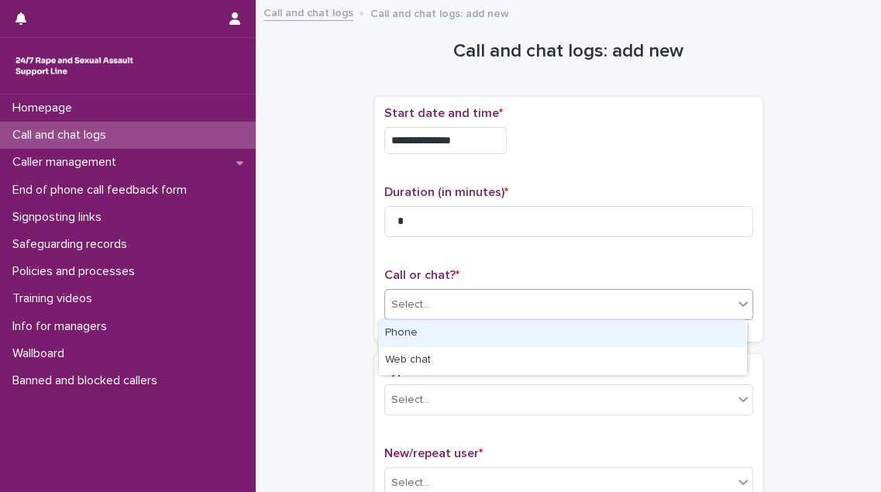
click at [429, 332] on div "Phone" at bounding box center [562, 333] width 367 height 27
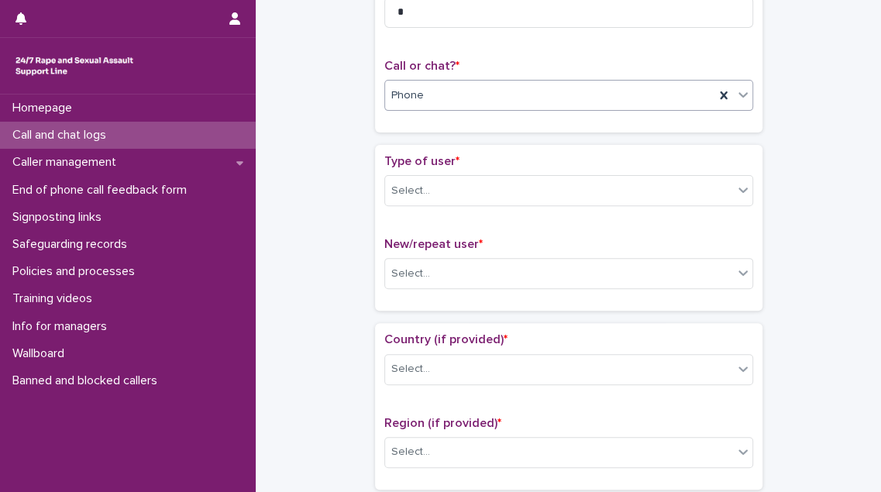
scroll to position [211, 0]
click at [500, 188] on div "Select..." at bounding box center [559, 190] width 348 height 26
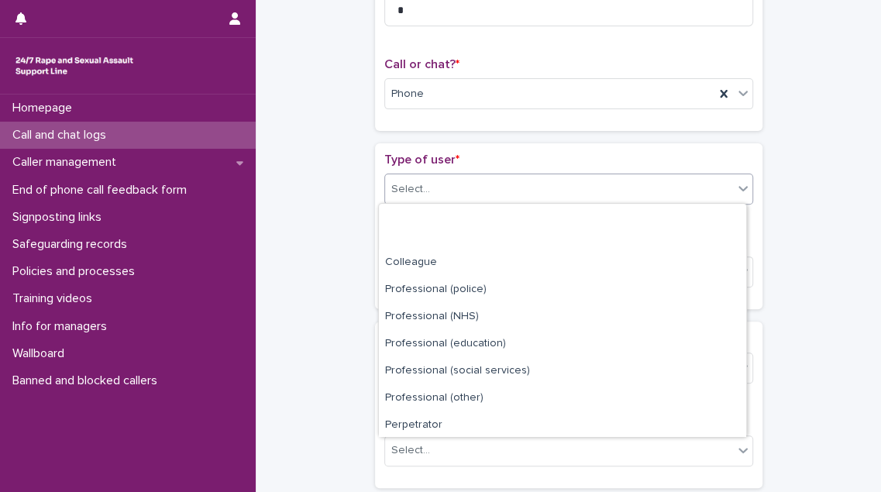
scroll to position [174, 0]
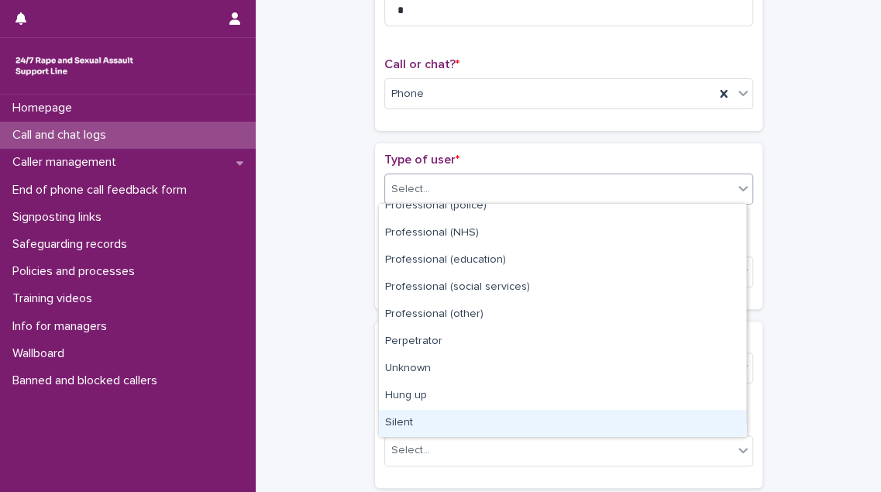
click at [494, 421] on div "Silent" at bounding box center [562, 423] width 367 height 27
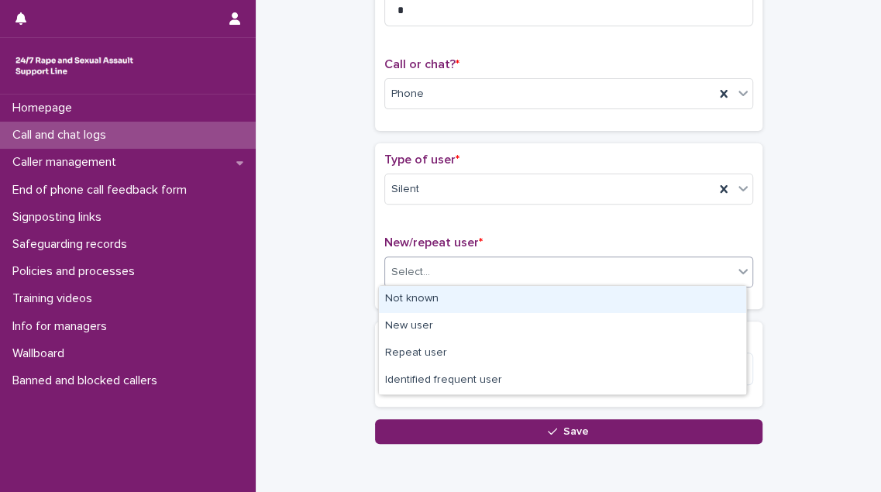
click at [508, 277] on div "Select..." at bounding box center [559, 273] width 348 height 26
click at [497, 294] on div "Not known" at bounding box center [562, 299] width 367 height 27
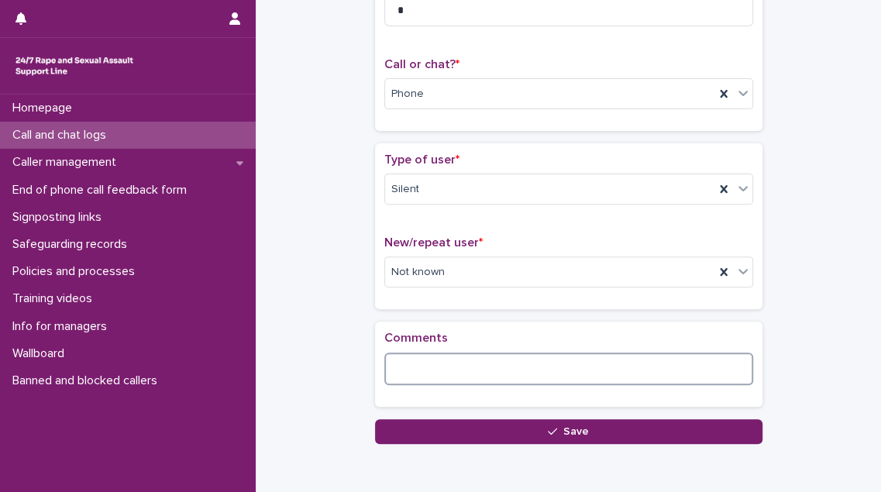
click at [436, 359] on textarea at bounding box center [568, 368] width 369 height 33
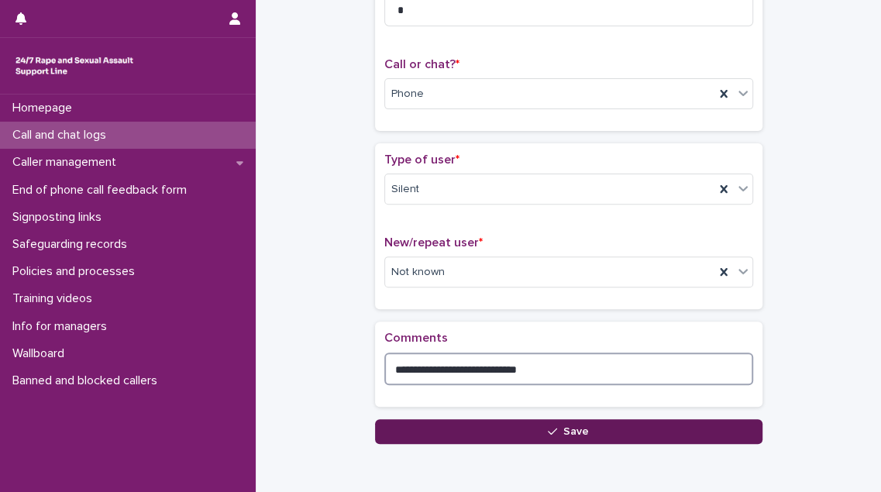
type textarea "**********"
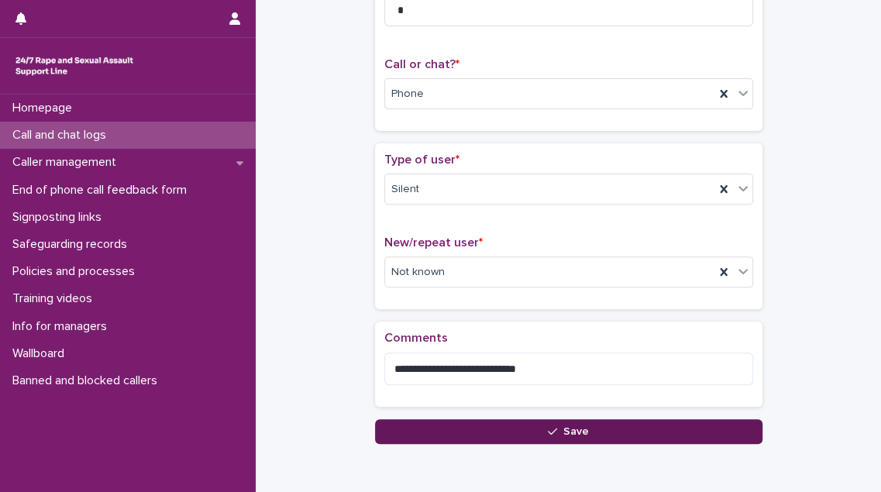
click at [457, 430] on button "Save" at bounding box center [568, 431] width 387 height 25
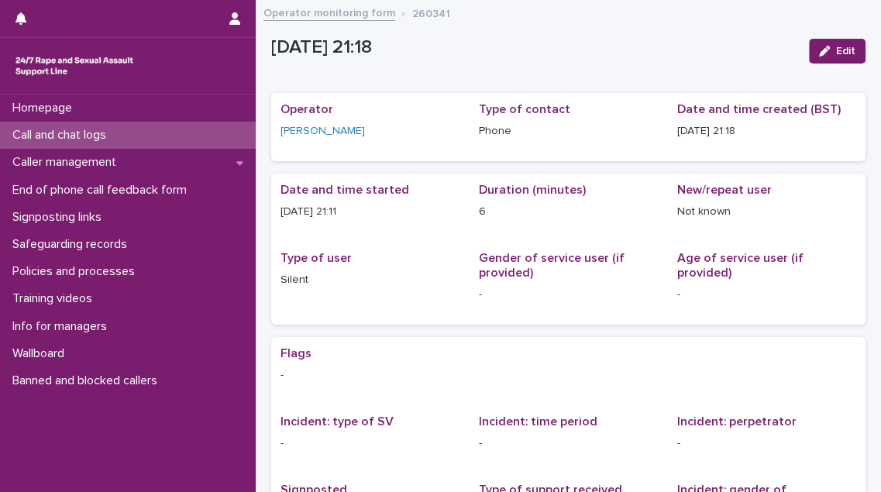
click at [127, 138] on div "Call and chat logs" at bounding box center [128, 135] width 256 height 27
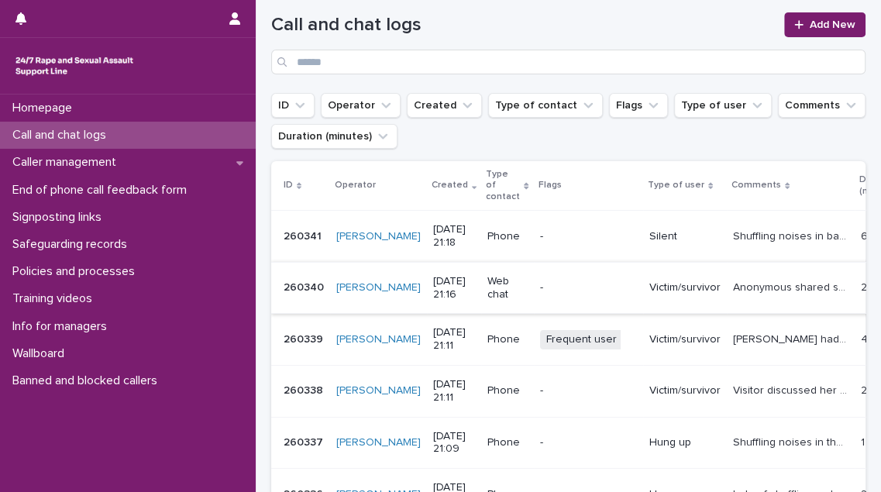
scroll to position [211, 0]
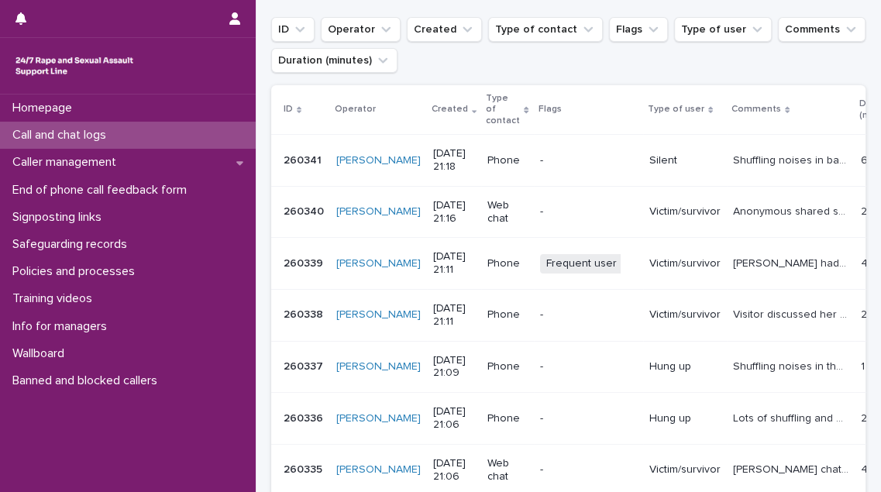
click at [124, 132] on div "Call and chat logs" at bounding box center [128, 135] width 256 height 27
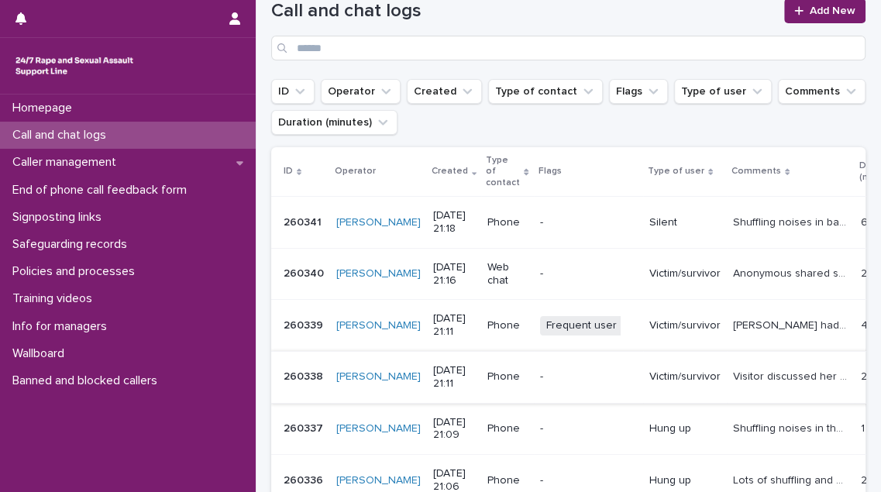
scroll to position [0, 0]
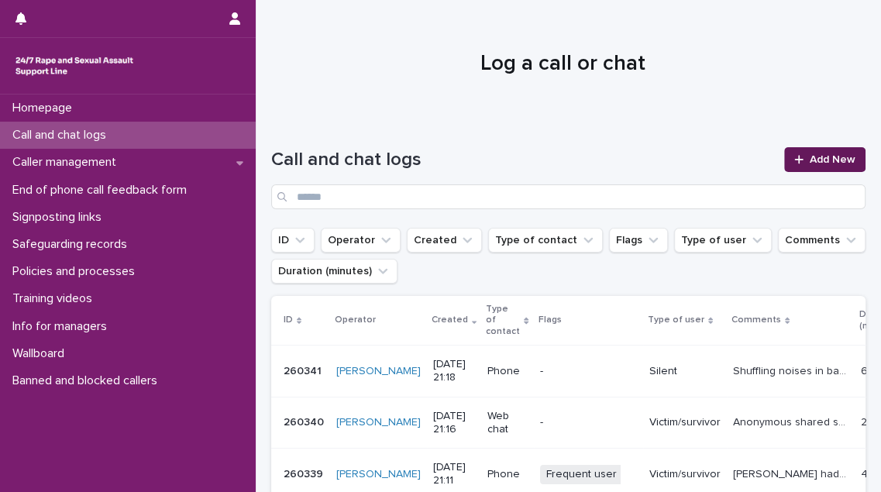
click at [810, 157] on span "Add New" at bounding box center [833, 159] width 46 height 11
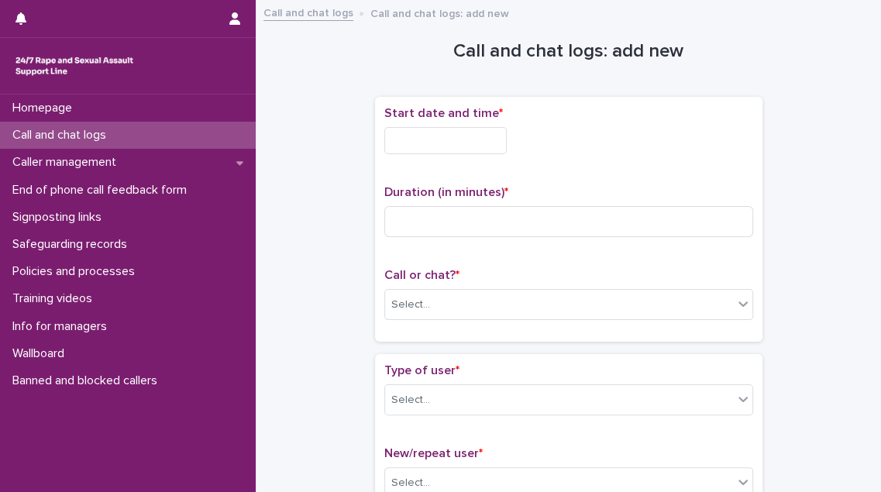
click at [492, 140] on input "text" at bounding box center [445, 140] width 122 height 27
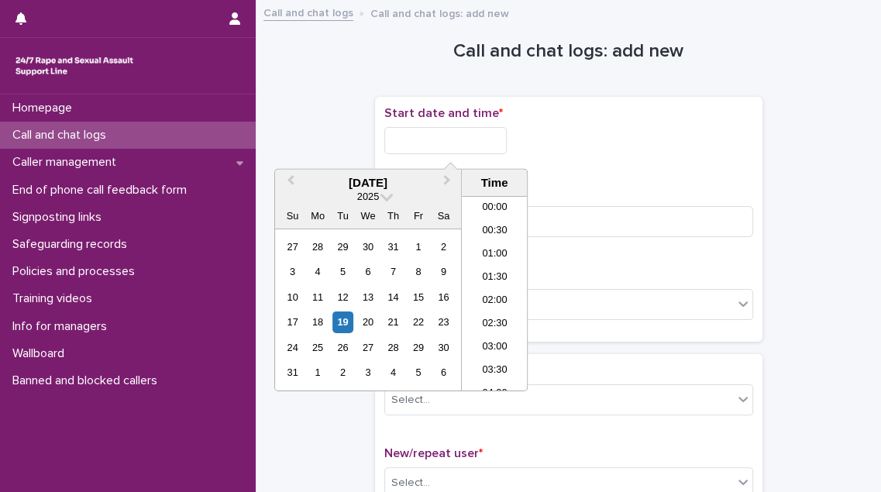
scroll to position [890, 0]
click at [487, 296] on li "21:00" at bounding box center [495, 294] width 66 height 23
click at [483, 146] on input "**********" at bounding box center [445, 140] width 122 height 27
type input "**********"
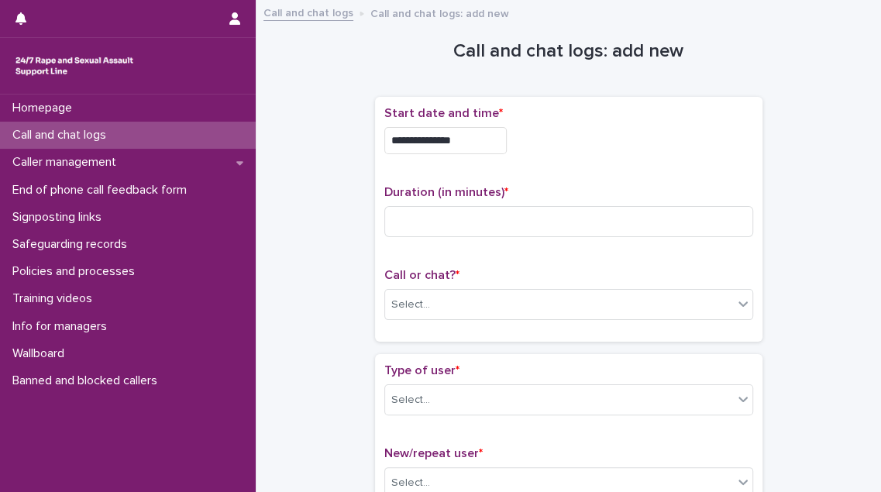
click at [636, 138] on div "**********" at bounding box center [568, 140] width 369 height 27
click at [457, 215] on input at bounding box center [568, 221] width 369 height 31
type input "*"
click at [443, 310] on div "Select..." at bounding box center [559, 305] width 348 height 26
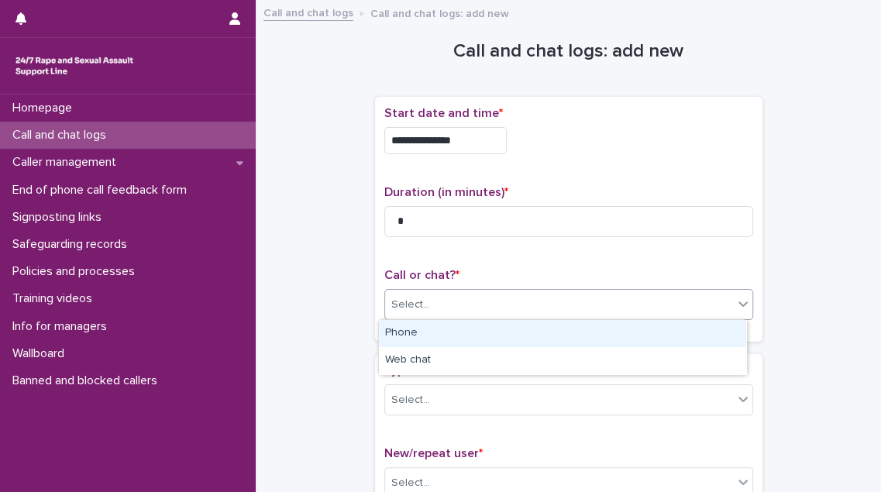
click at [443, 331] on div "Phone" at bounding box center [562, 333] width 367 height 27
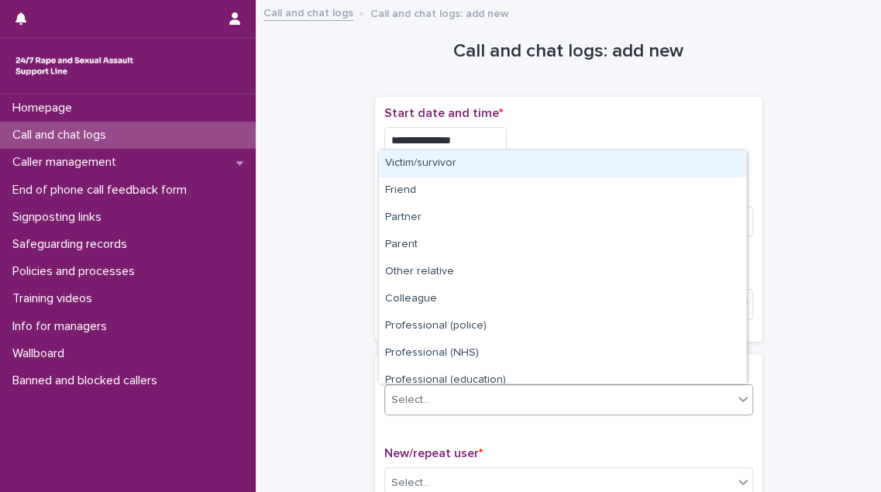
click at [438, 390] on div "Select..." at bounding box center [559, 400] width 348 height 26
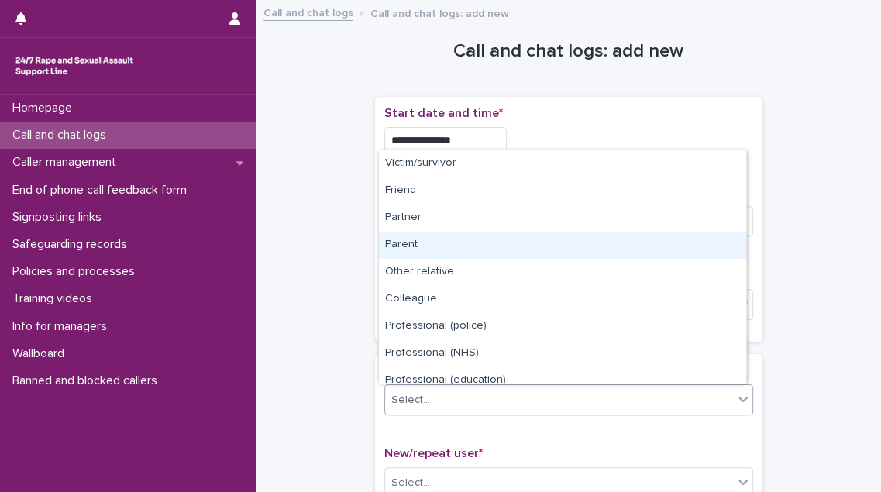
scroll to position [174, 0]
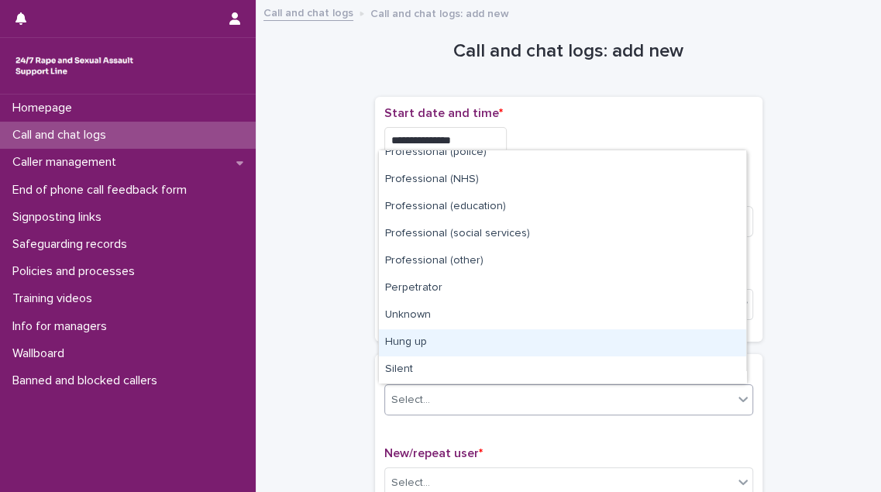
click at [544, 342] on div "Hung up" at bounding box center [562, 342] width 367 height 27
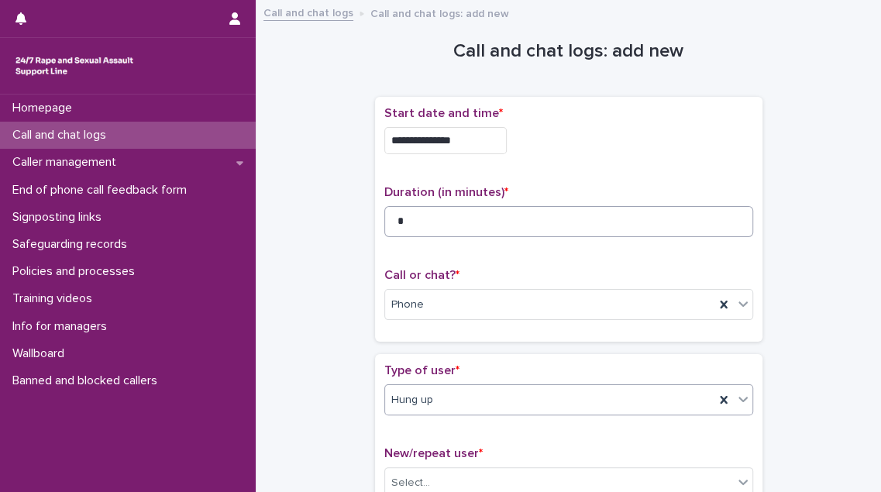
scroll to position [217, 0]
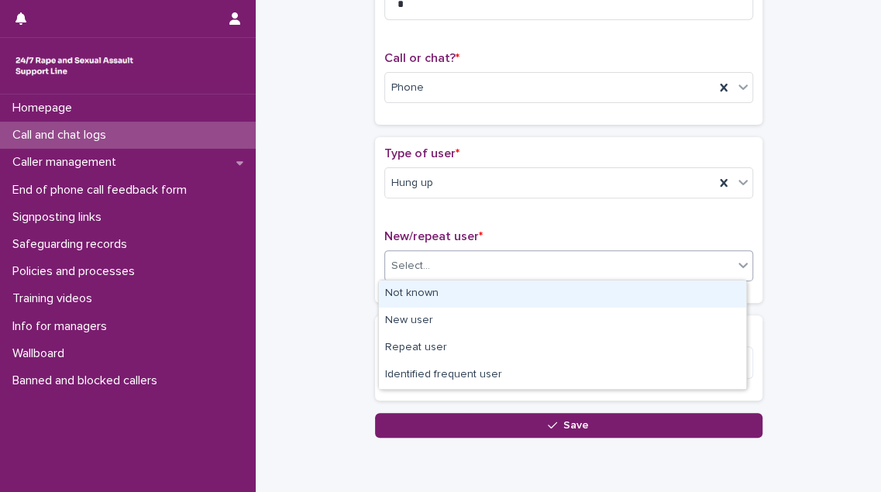
click at [531, 265] on div "Select..." at bounding box center [559, 266] width 348 height 26
click at [518, 294] on div "Not known" at bounding box center [562, 293] width 367 height 27
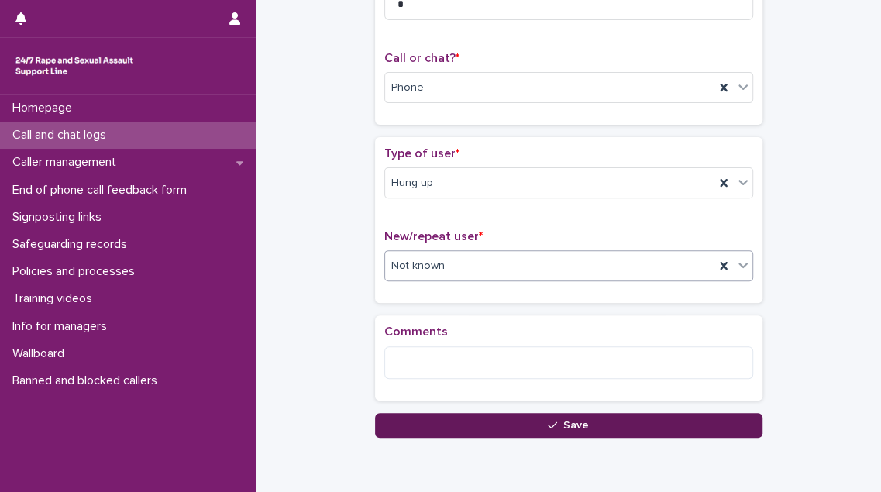
click at [483, 418] on button "Save" at bounding box center [568, 425] width 387 height 25
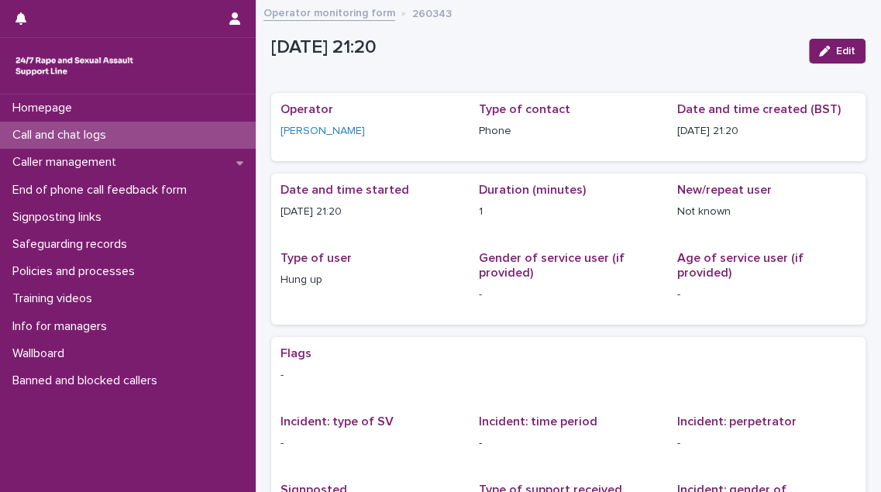
click at [96, 130] on p "Call and chat logs" at bounding box center [62, 135] width 112 height 15
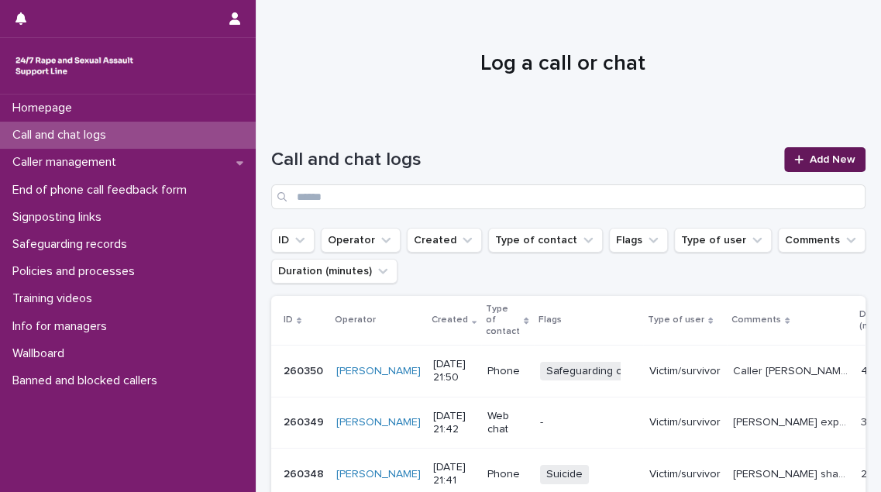
click at [823, 157] on span "Add New" at bounding box center [833, 159] width 46 height 11
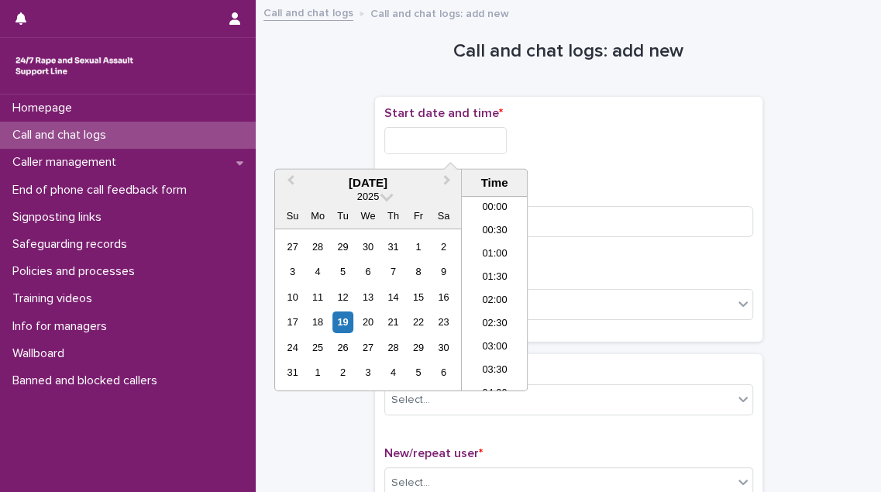
click at [449, 132] on input "text" at bounding box center [445, 140] width 122 height 27
drag, startPoint x: 483, startPoint y: 273, endPoint x: 486, endPoint y: 263, distance: 10.3
click at [485, 271] on li "21:00" at bounding box center [495, 270] width 66 height 23
click at [477, 143] on input "**********" at bounding box center [445, 140] width 122 height 27
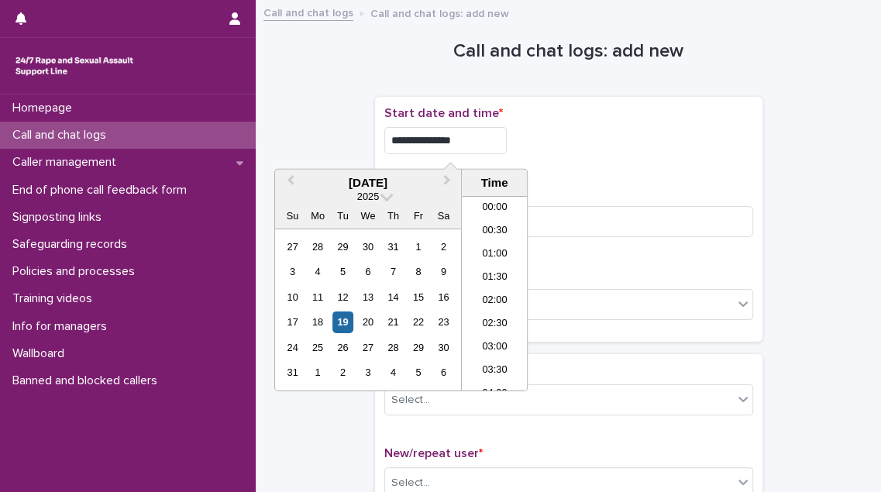
scroll to position [890, 0]
type input "**********"
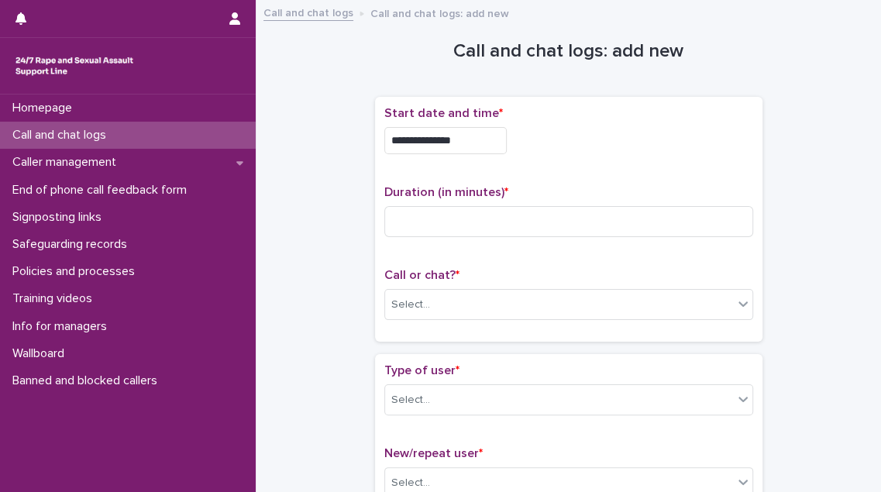
click at [662, 149] on div "**********" at bounding box center [568, 140] width 369 height 27
click at [430, 215] on input at bounding box center [568, 221] width 369 height 31
type input "*"
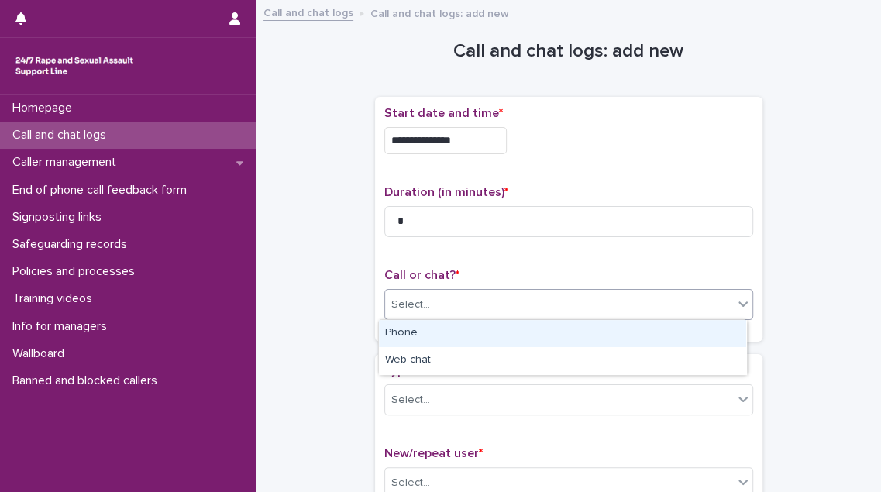
click at [425, 301] on div "Select..." at bounding box center [559, 305] width 348 height 26
click at [425, 335] on div "Phone" at bounding box center [562, 333] width 367 height 27
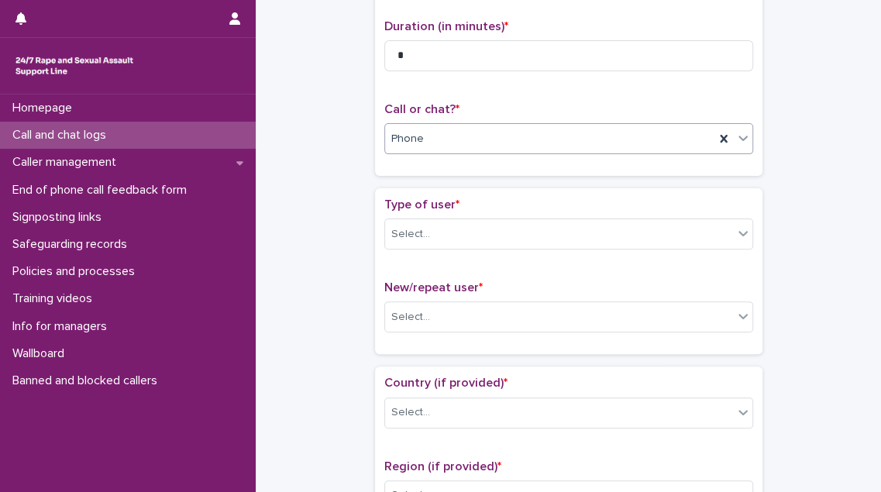
scroll to position [281, 0]
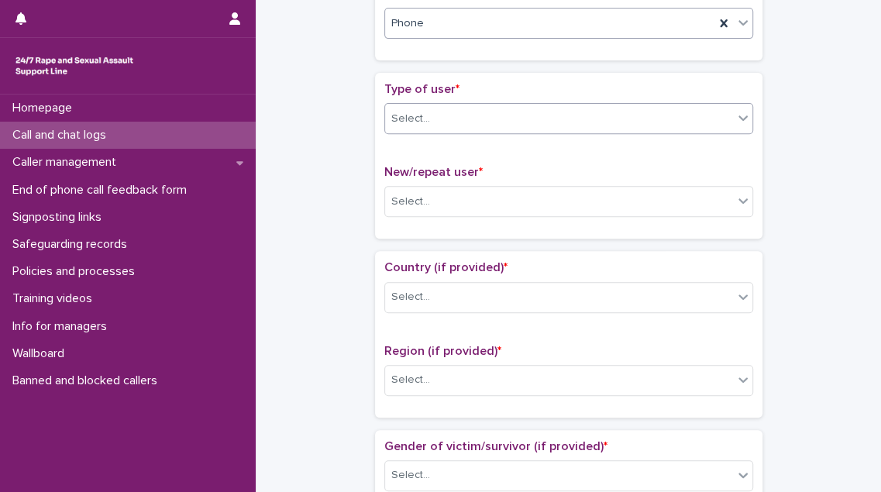
click at [442, 119] on div "Select..." at bounding box center [559, 119] width 348 height 26
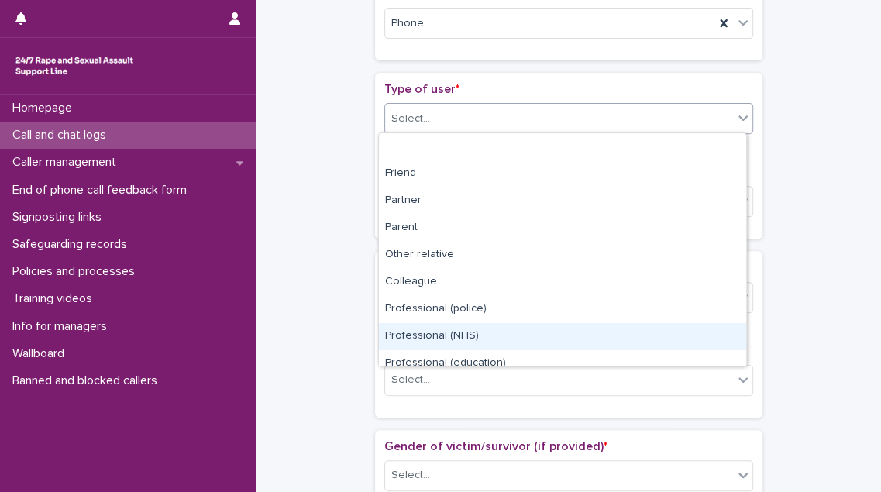
scroll to position [174, 0]
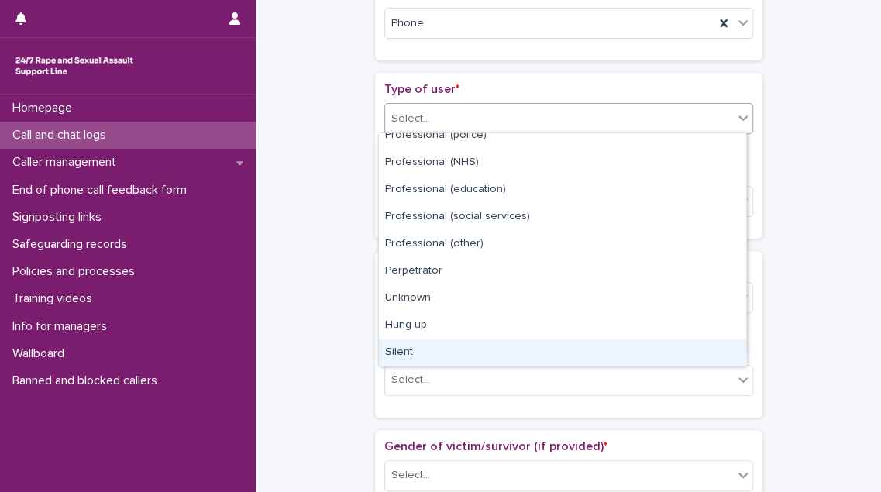
click at [458, 349] on div "Silent" at bounding box center [562, 352] width 367 height 27
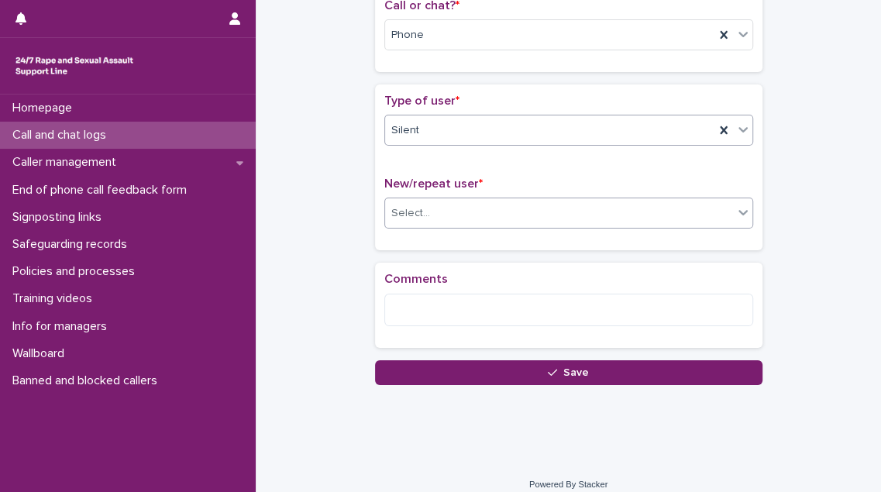
scroll to position [281, 0]
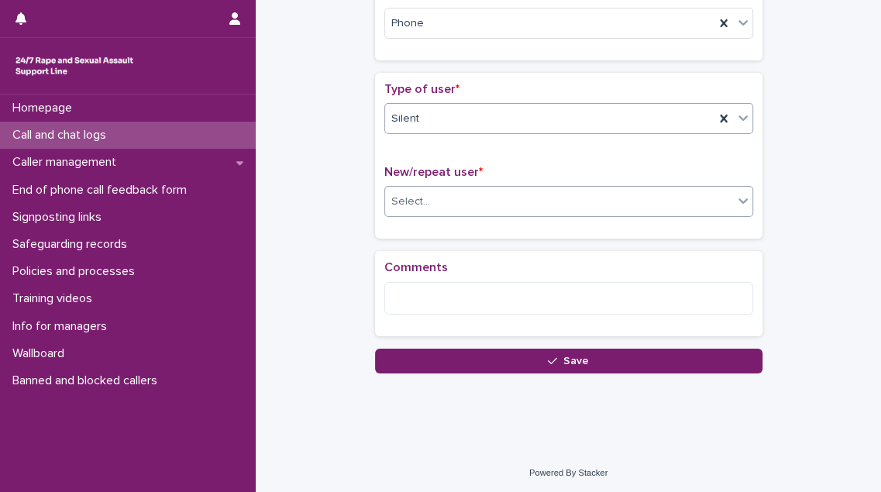
click at [449, 186] on div "Select..." at bounding box center [568, 201] width 369 height 31
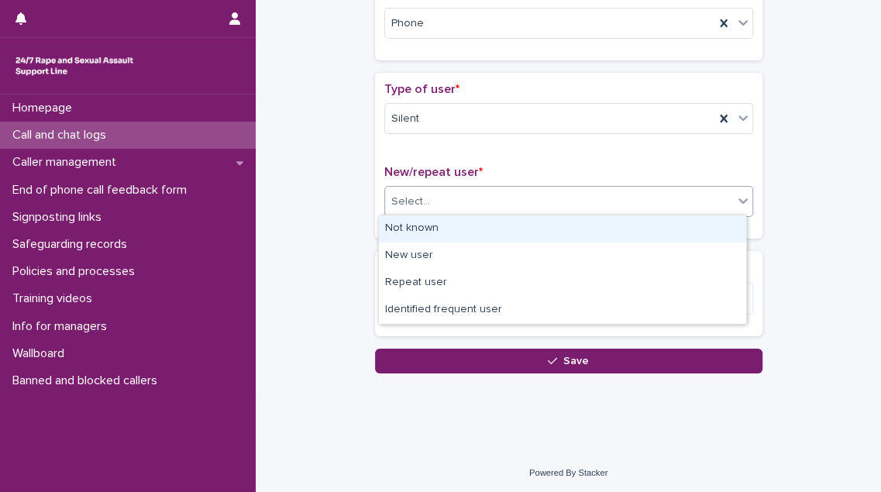
click at [448, 229] on div "Not known" at bounding box center [562, 228] width 367 height 27
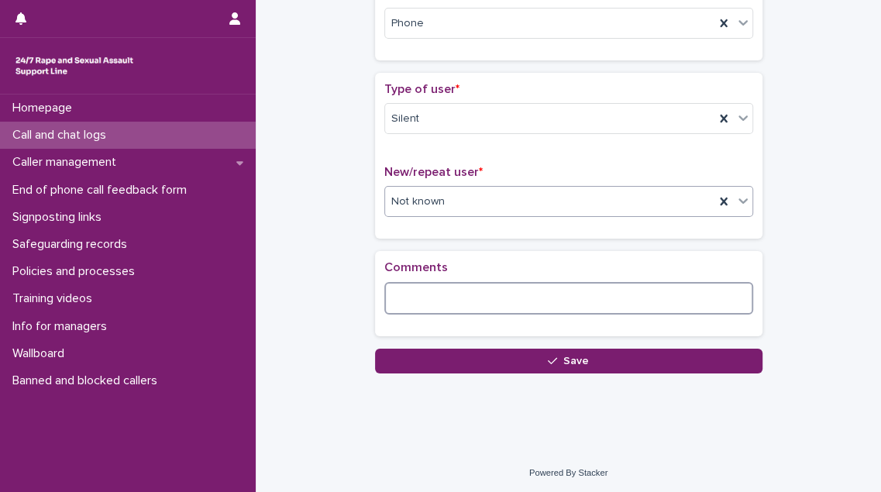
click at [431, 294] on textarea at bounding box center [568, 298] width 369 height 33
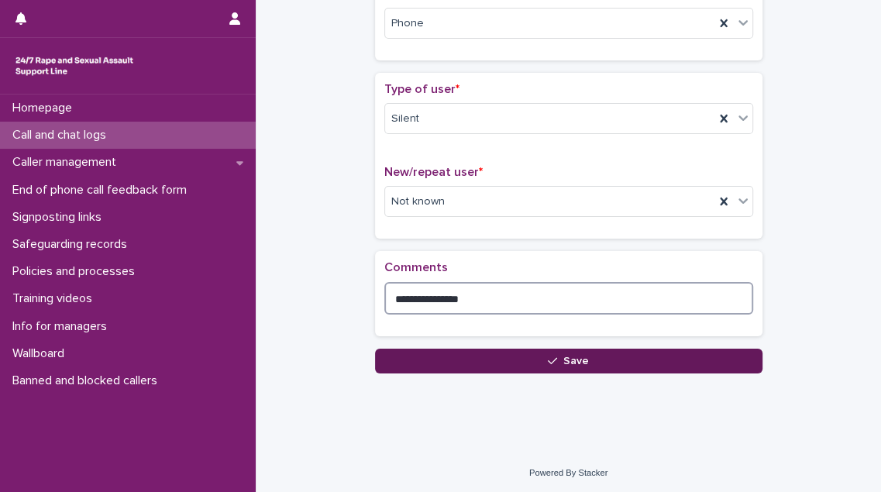
type textarea "**********"
click at [504, 362] on button "Save" at bounding box center [568, 361] width 387 height 25
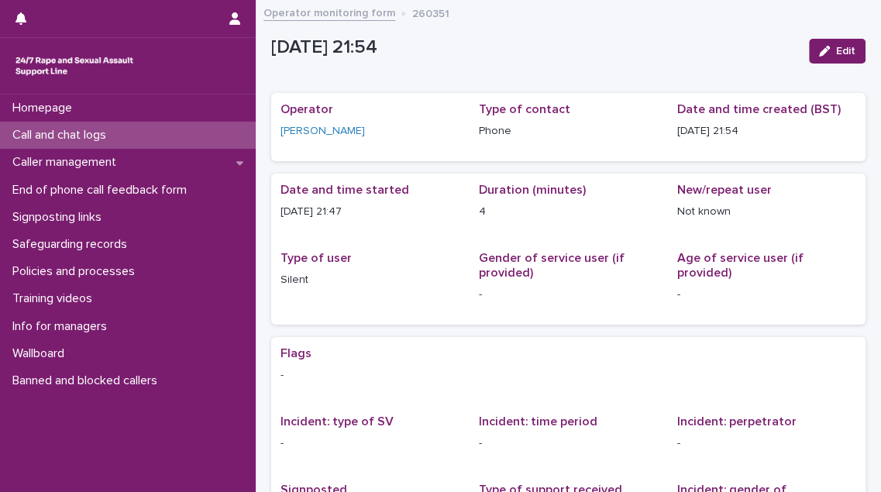
click at [113, 136] on p "Call and chat logs" at bounding box center [62, 135] width 112 height 15
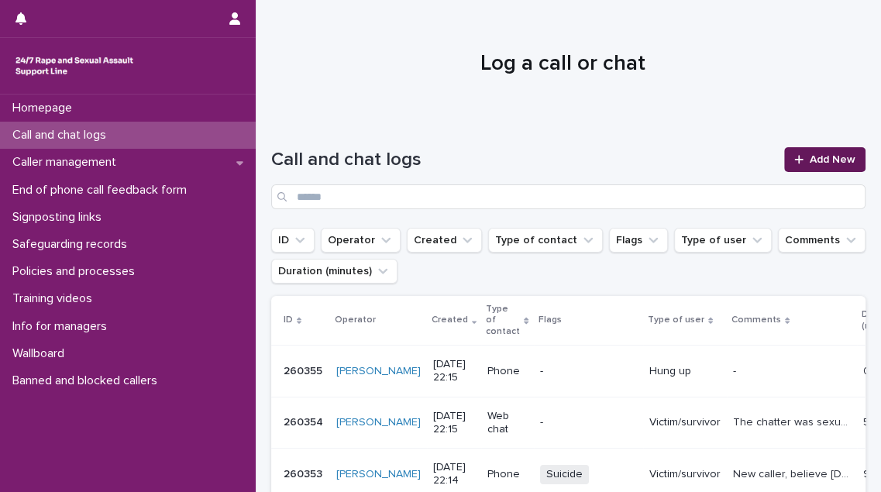
click at [820, 153] on link "Add New" at bounding box center [824, 159] width 81 height 25
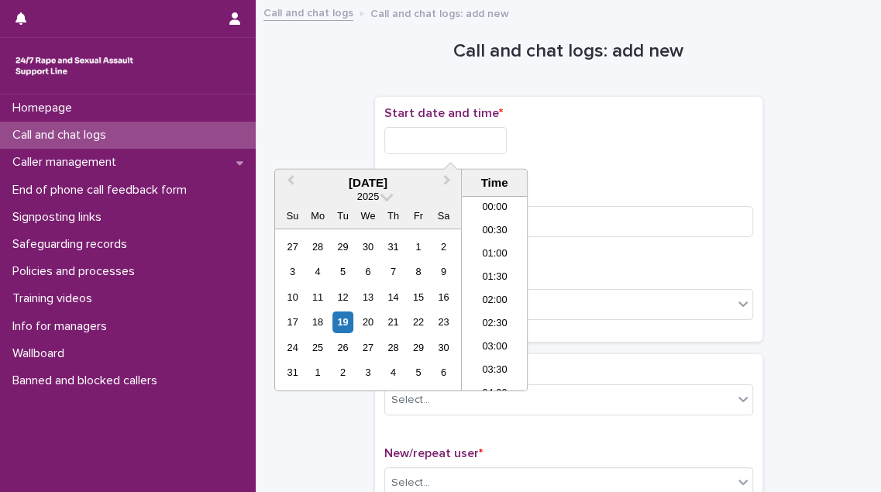
click at [462, 144] on input "text" at bounding box center [445, 140] width 122 height 27
click at [502, 261] on li "21:00" at bounding box center [495, 263] width 66 height 23
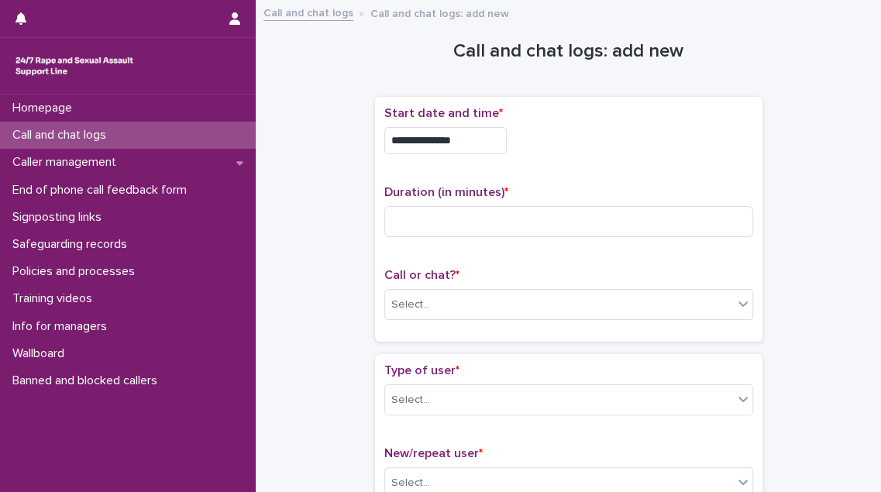
click at [464, 140] on input "**********" at bounding box center [445, 140] width 122 height 27
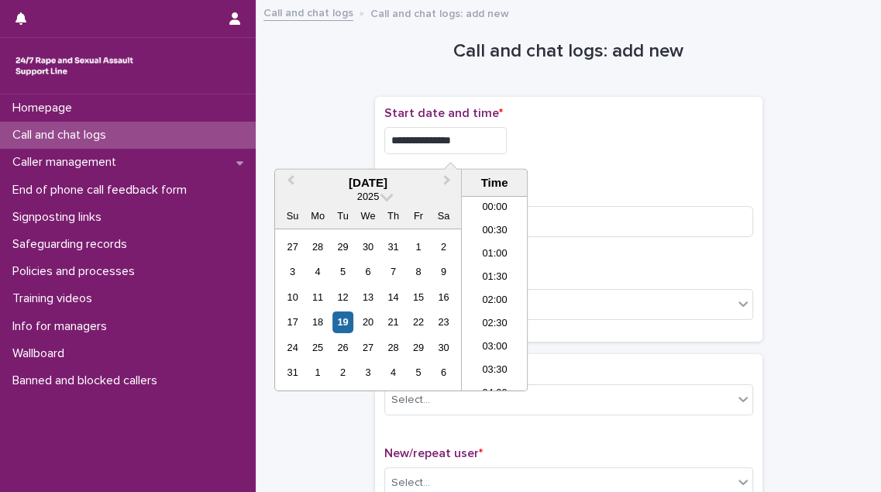
scroll to position [890, 0]
type input "**********"
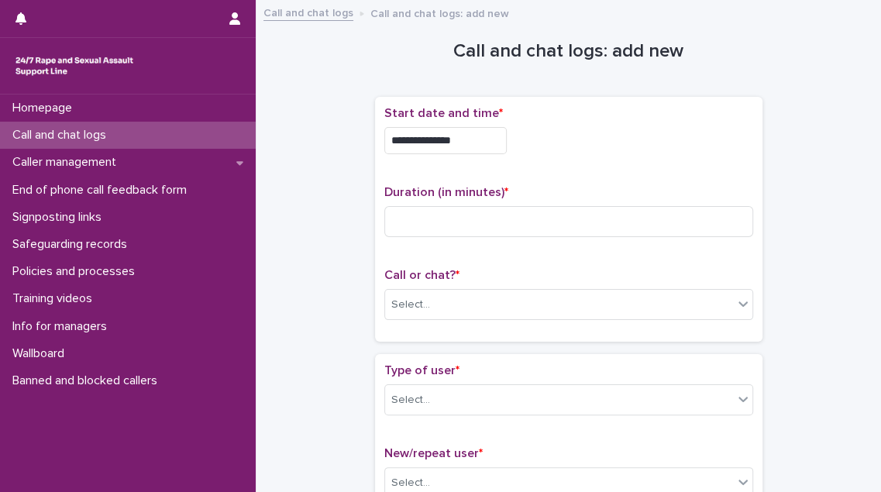
click at [583, 167] on div "**********" at bounding box center [568, 219] width 369 height 226
click at [454, 217] on input at bounding box center [568, 221] width 369 height 31
type input "**"
click at [456, 296] on div "Select..." at bounding box center [559, 305] width 348 height 26
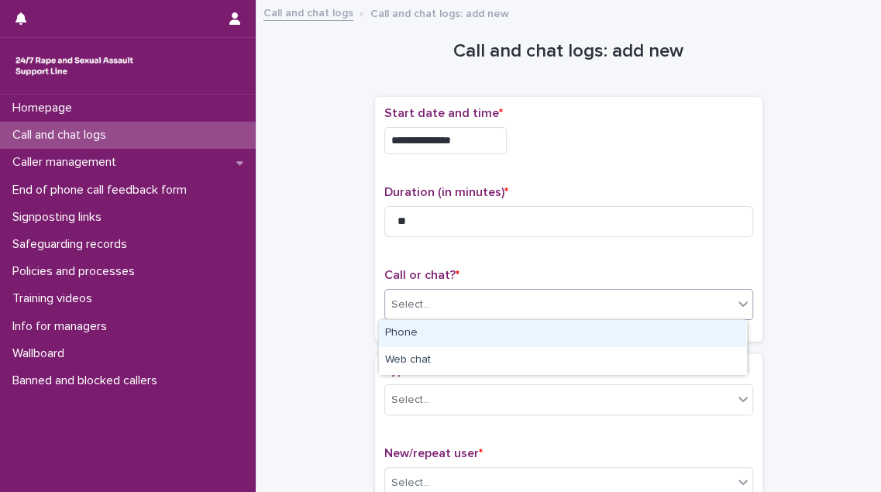
click at [450, 330] on div "Phone" at bounding box center [562, 333] width 367 height 27
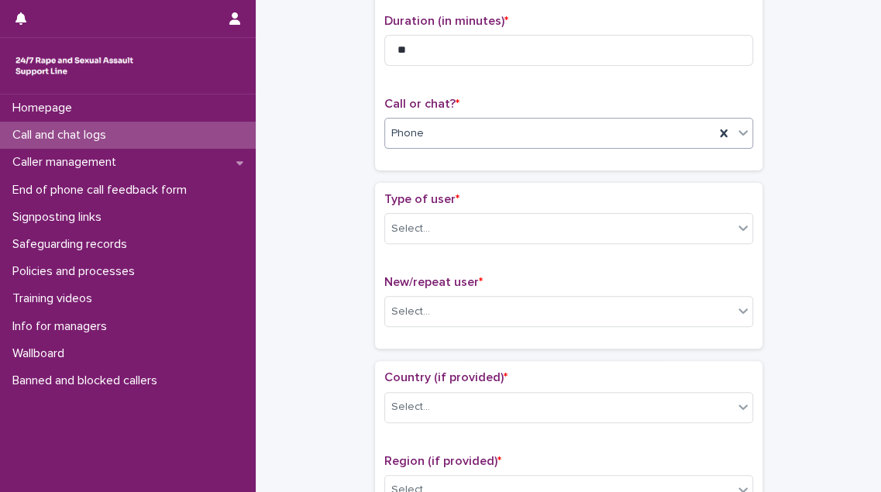
scroll to position [211, 0]
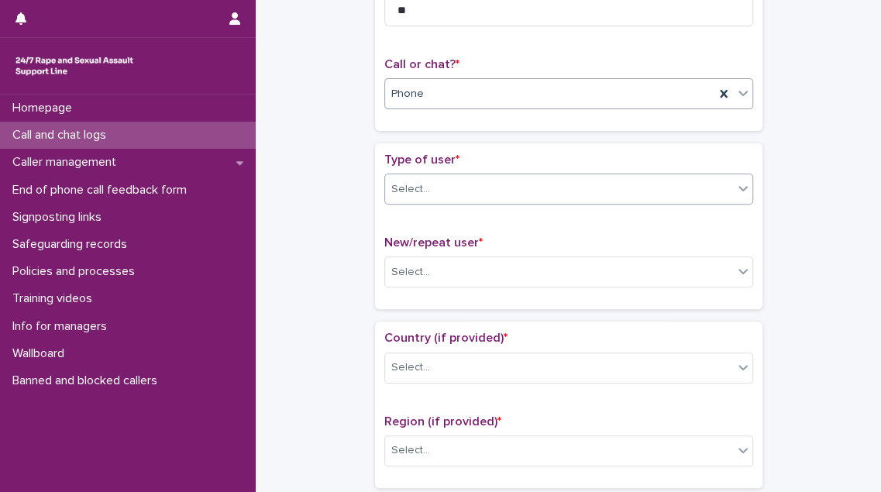
click at [431, 177] on div "Select..." at bounding box center [559, 190] width 348 height 26
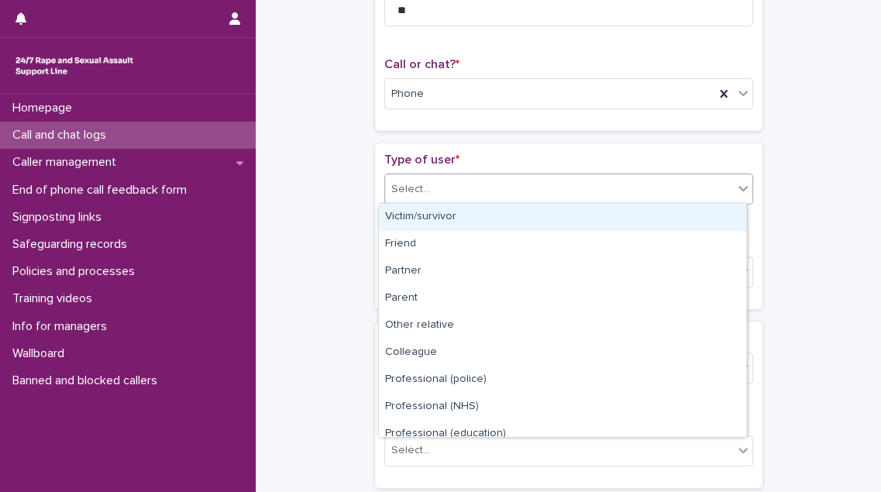
click at [431, 215] on div "Victim/survivor" at bounding box center [562, 217] width 367 height 27
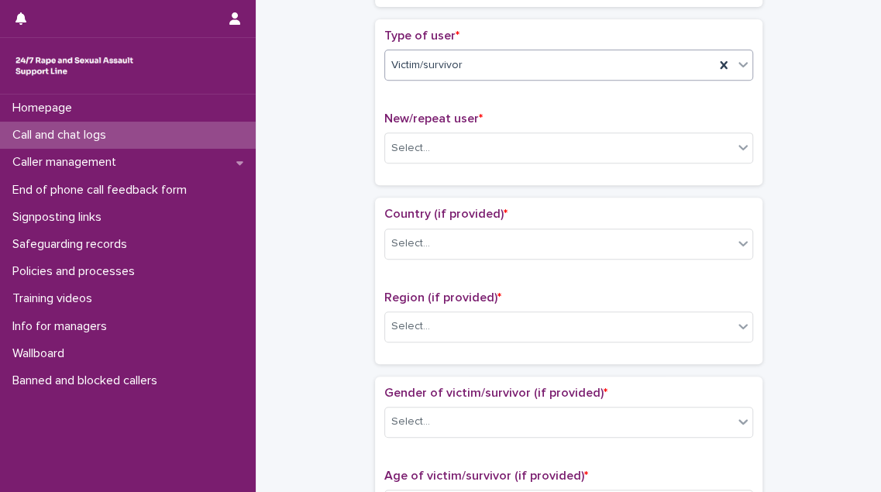
scroll to position [352, 0]
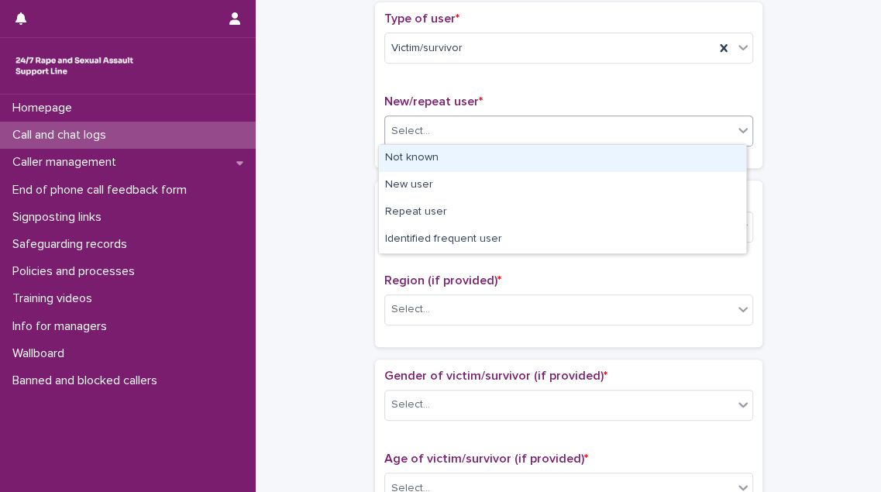
click at [425, 119] on div "Select..." at bounding box center [559, 132] width 348 height 26
click at [429, 163] on div "Not known" at bounding box center [562, 158] width 367 height 27
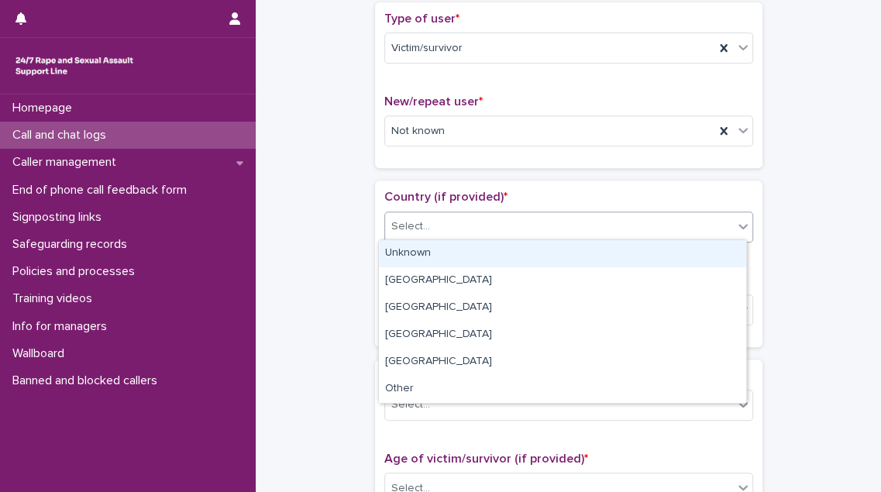
drag, startPoint x: 435, startPoint y: 218, endPoint x: 435, endPoint y: 234, distance: 15.5
click at [435, 219] on div "Select..." at bounding box center [559, 227] width 348 height 26
click at [434, 254] on div "Unknown" at bounding box center [562, 253] width 367 height 27
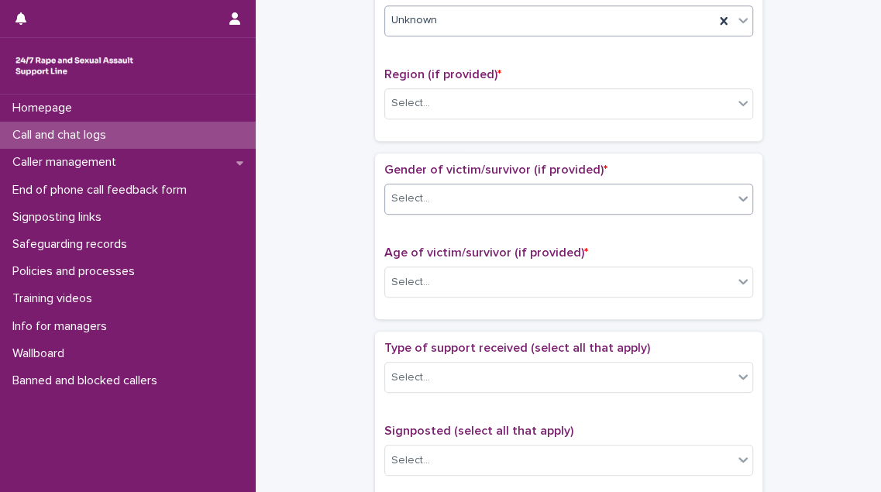
scroll to position [563, 0]
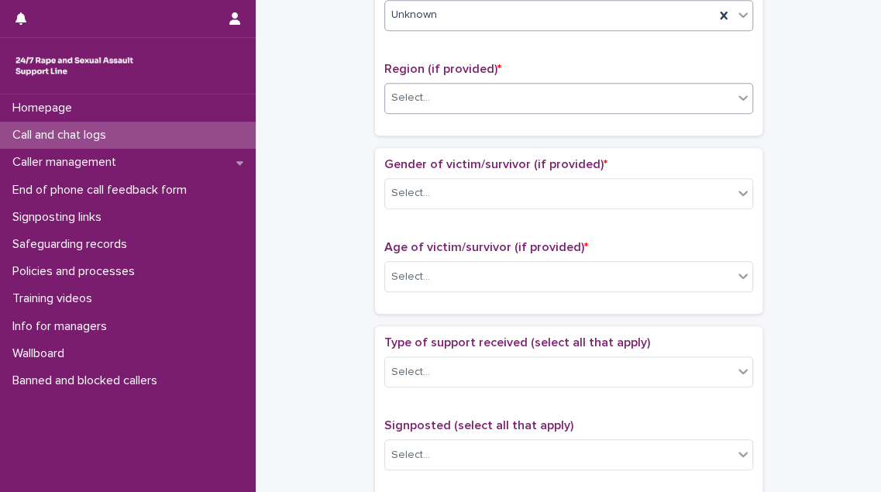
click at [415, 95] on div "Select..." at bounding box center [410, 98] width 39 height 16
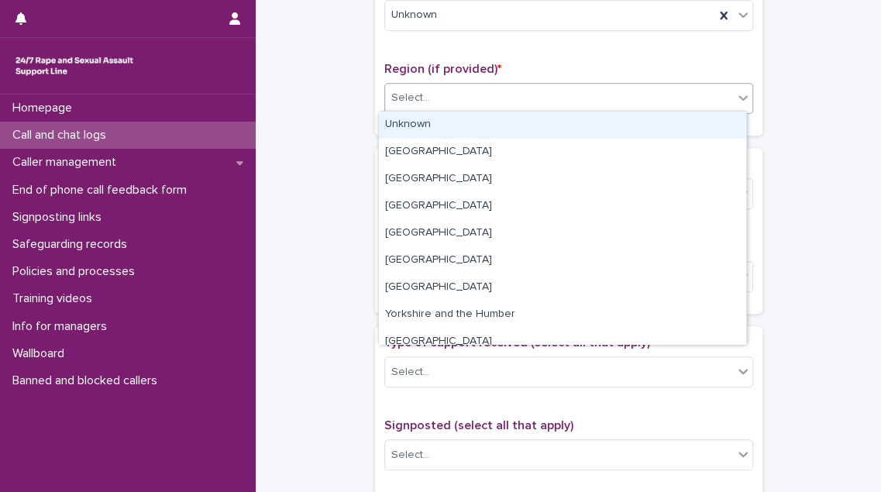
click at [414, 125] on div "Unknown" at bounding box center [562, 125] width 367 height 27
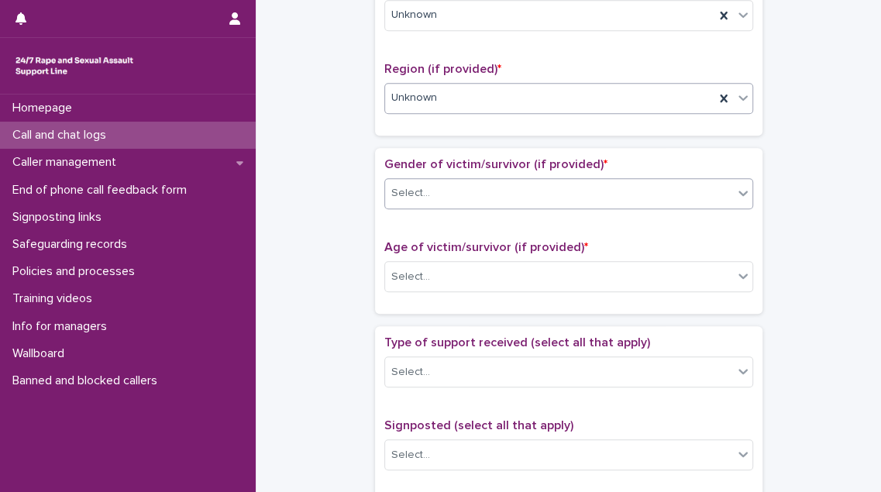
click at [445, 186] on div "Select..." at bounding box center [559, 193] width 348 height 26
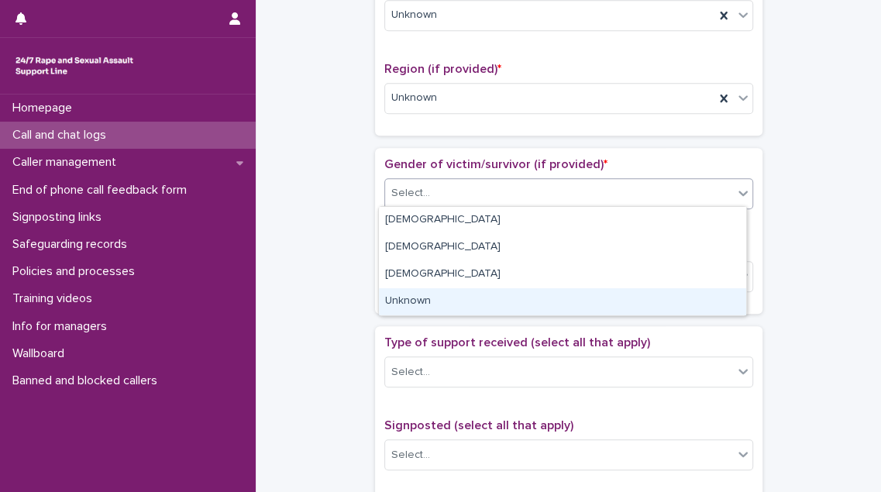
click at [434, 294] on div "Unknown" at bounding box center [562, 301] width 367 height 27
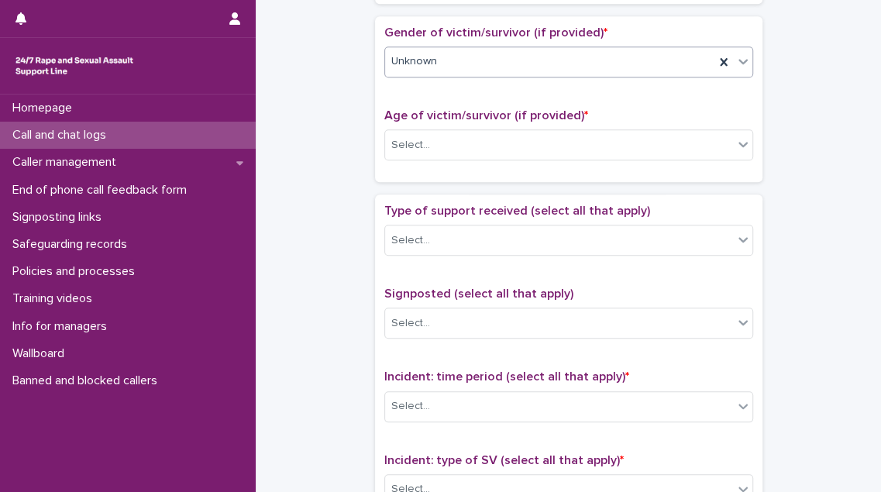
scroll to position [704, 0]
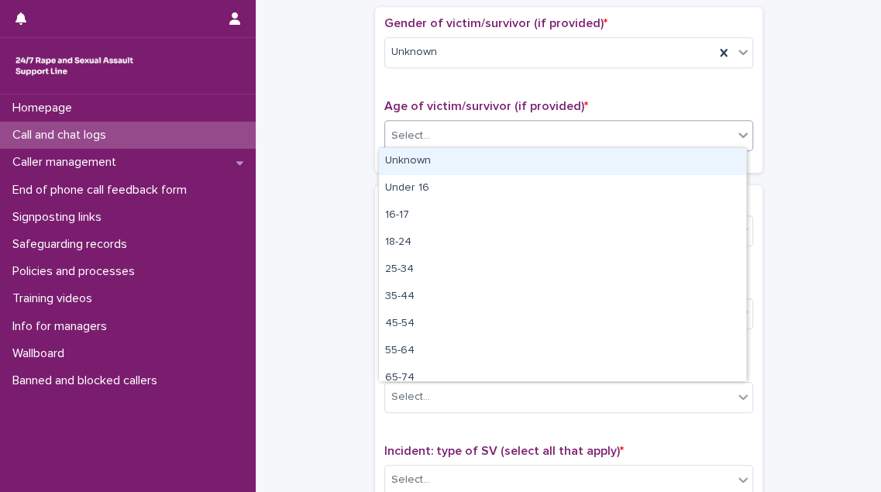
click at [442, 125] on div "Select..." at bounding box center [559, 136] width 348 height 26
click at [442, 156] on div "Unknown" at bounding box center [562, 161] width 367 height 27
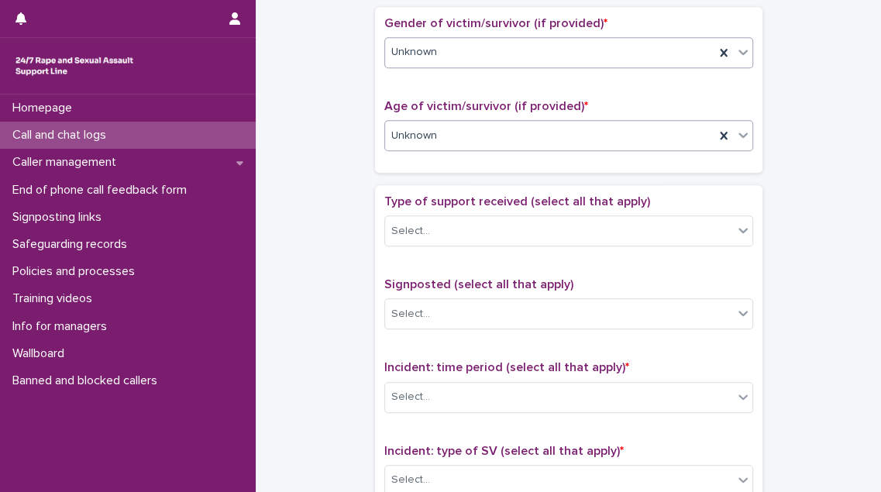
click at [439, 48] on div "Unknown" at bounding box center [549, 53] width 329 height 26
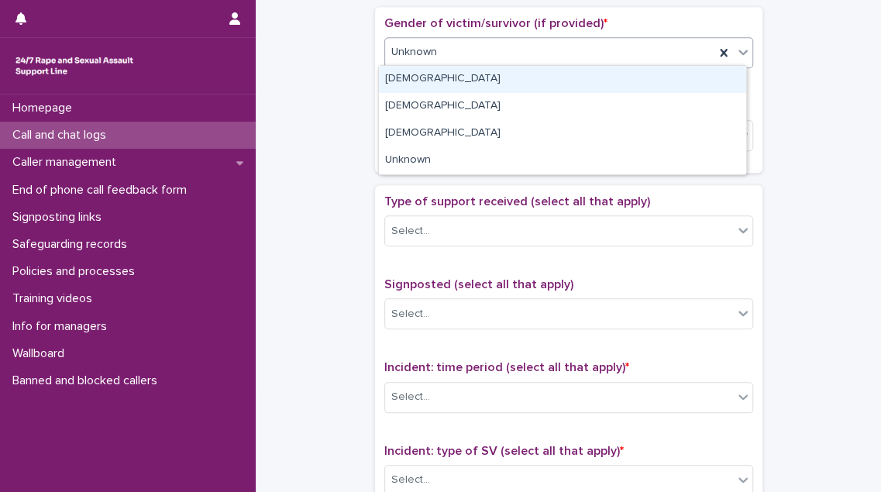
click at [436, 77] on div "[DEMOGRAPHIC_DATA]" at bounding box center [562, 79] width 367 height 27
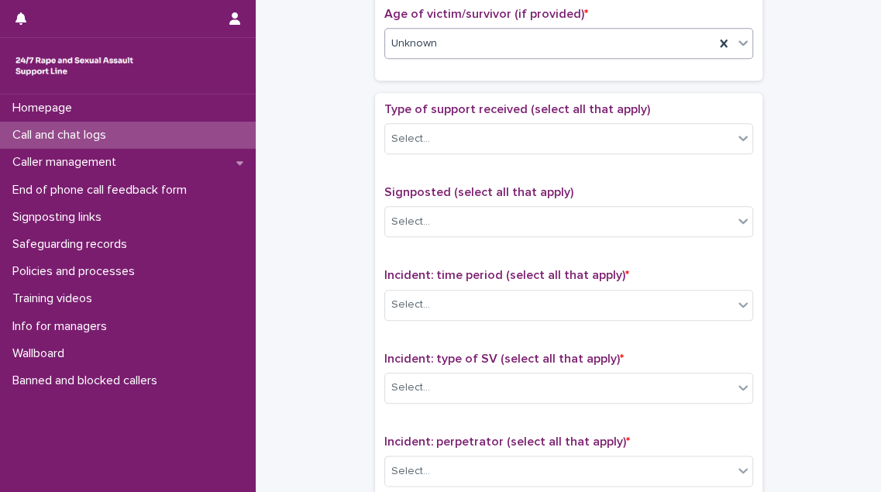
scroll to position [844, 0]
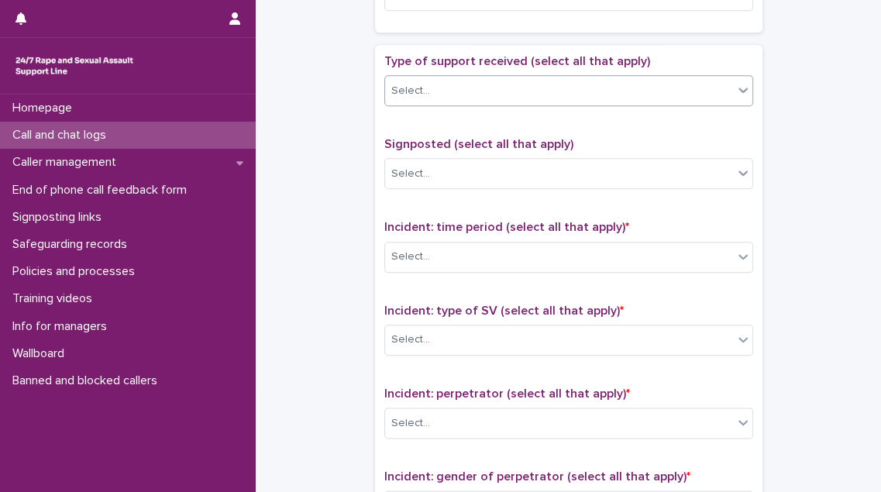
click at [436, 91] on div "Select..." at bounding box center [559, 91] width 348 height 26
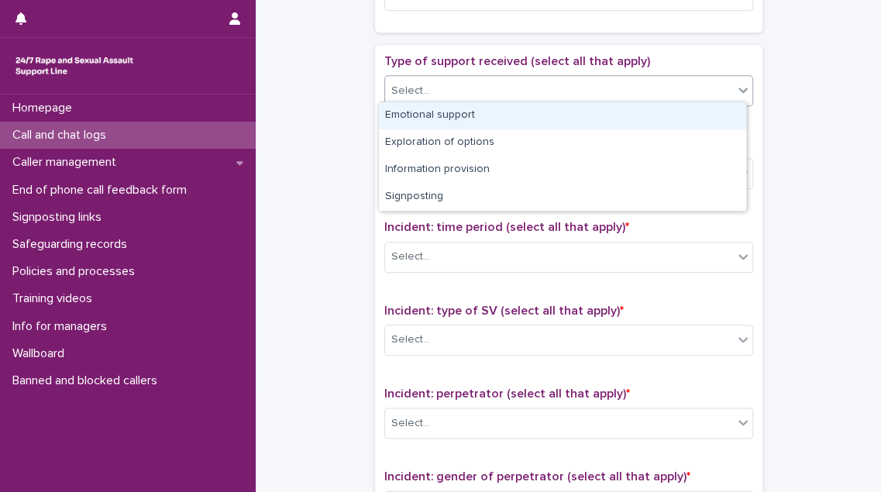
click at [435, 107] on div "Emotional support" at bounding box center [562, 115] width 367 height 27
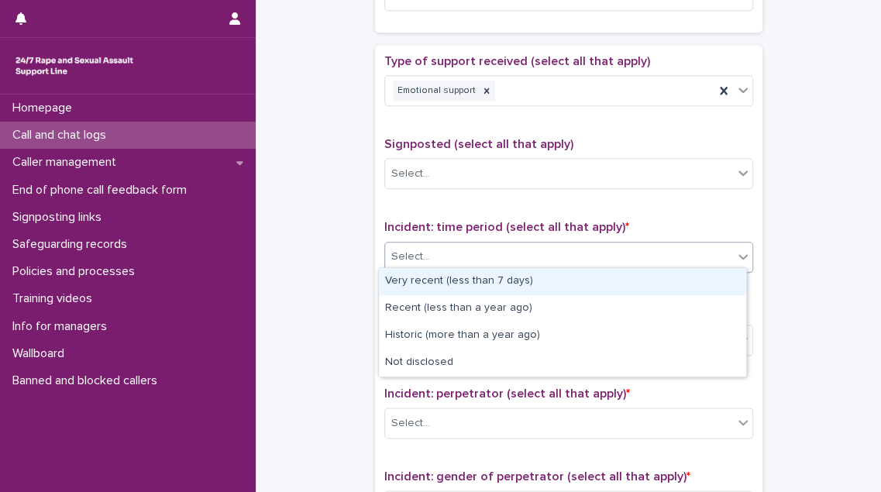
click at [446, 244] on div "Select..." at bounding box center [559, 257] width 348 height 26
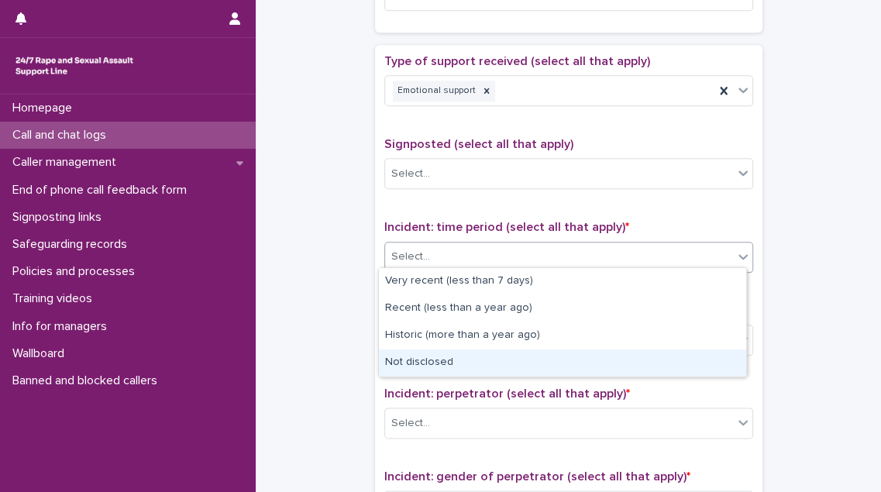
click at [440, 363] on div "Not disclosed" at bounding box center [562, 362] width 367 height 27
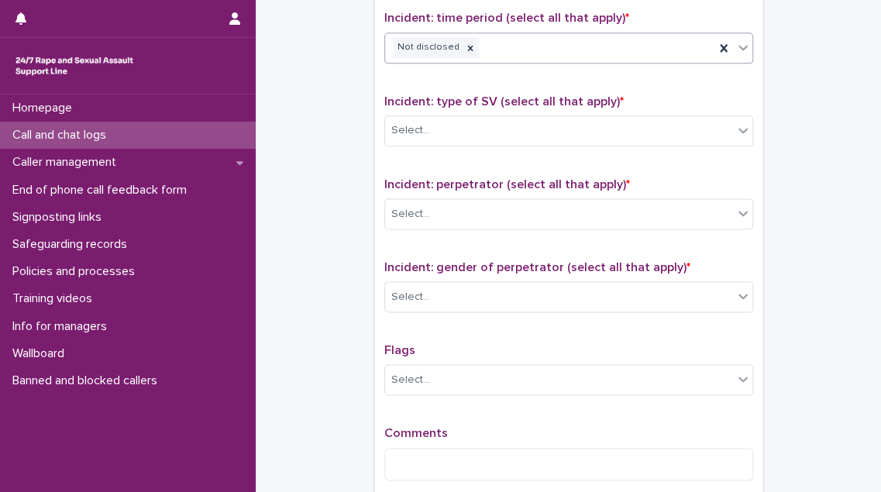
scroll to position [1056, 0]
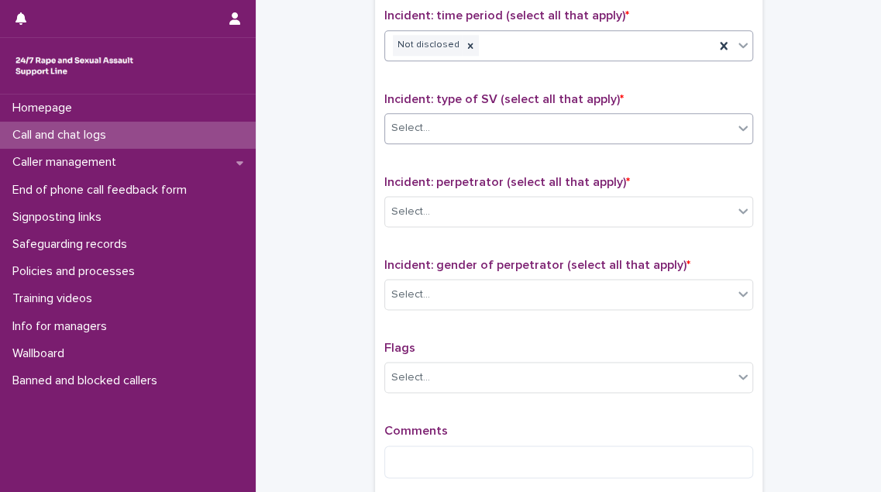
click at [484, 116] on div "Select..." at bounding box center [559, 128] width 348 height 26
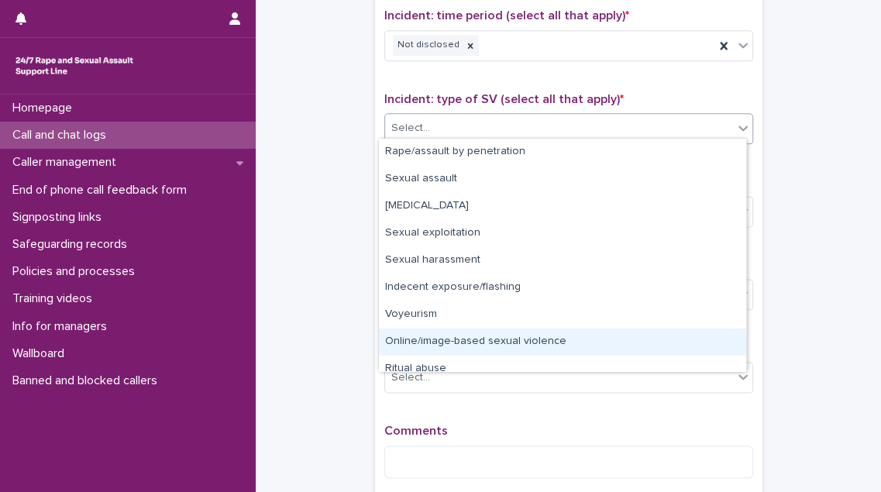
scroll to position [38, 0]
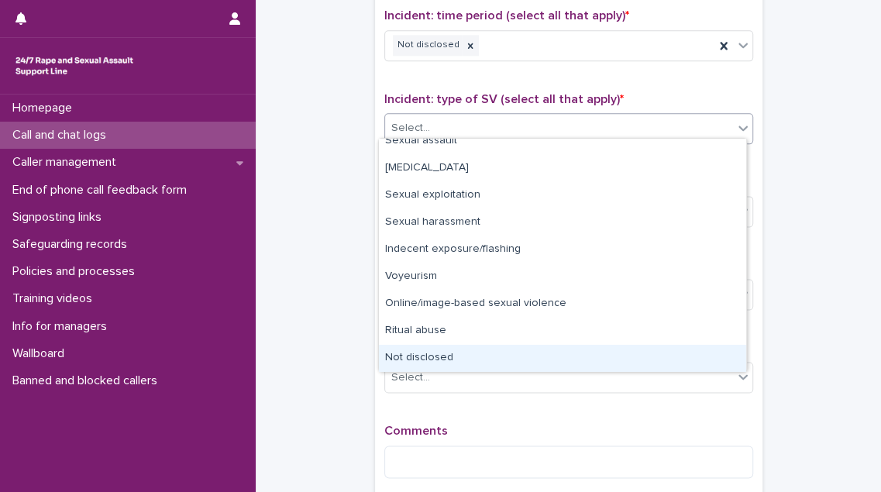
click at [456, 358] on div "Not disclosed" at bounding box center [562, 358] width 367 height 27
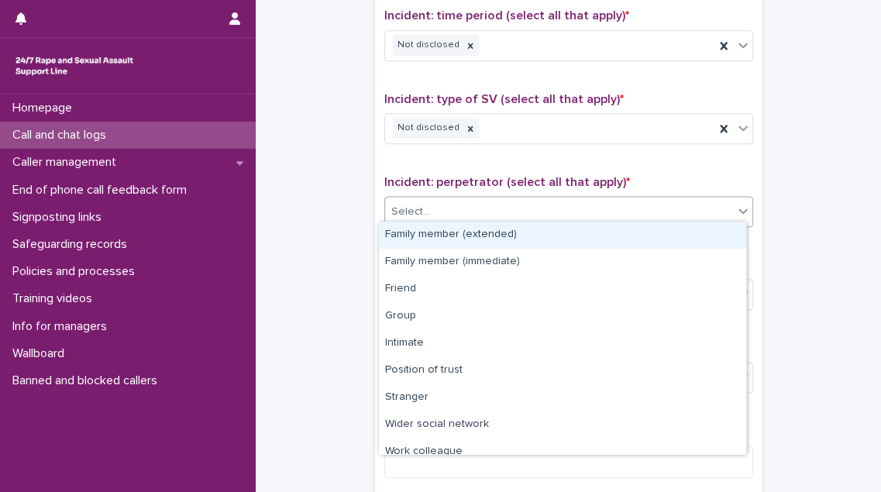
click at [466, 204] on div "Select..." at bounding box center [559, 212] width 348 height 26
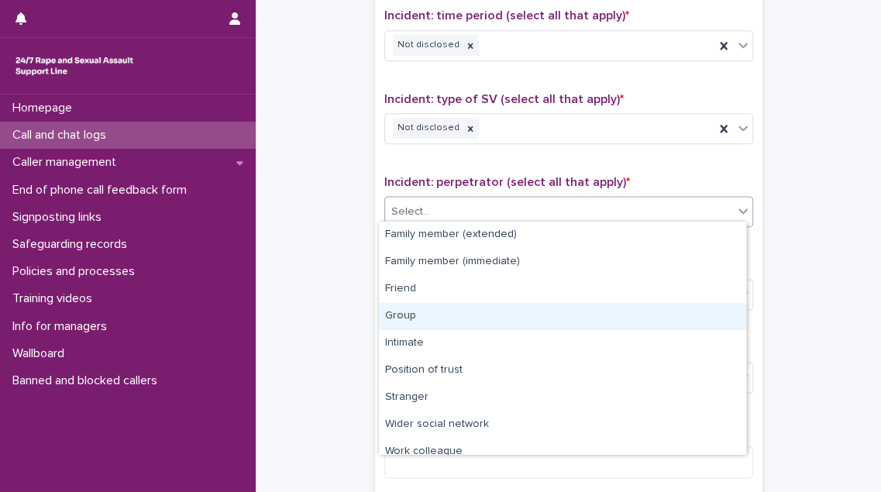
scroll to position [65, 0]
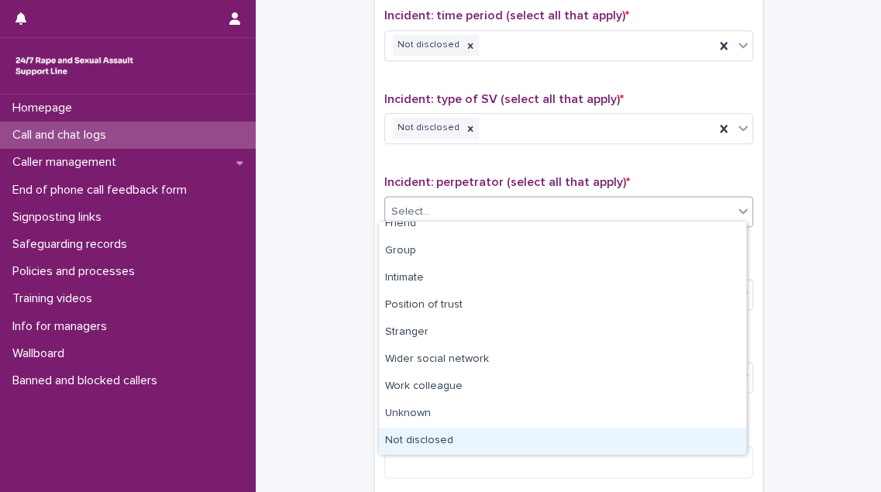
click at [473, 439] on div "Not disclosed" at bounding box center [562, 441] width 367 height 27
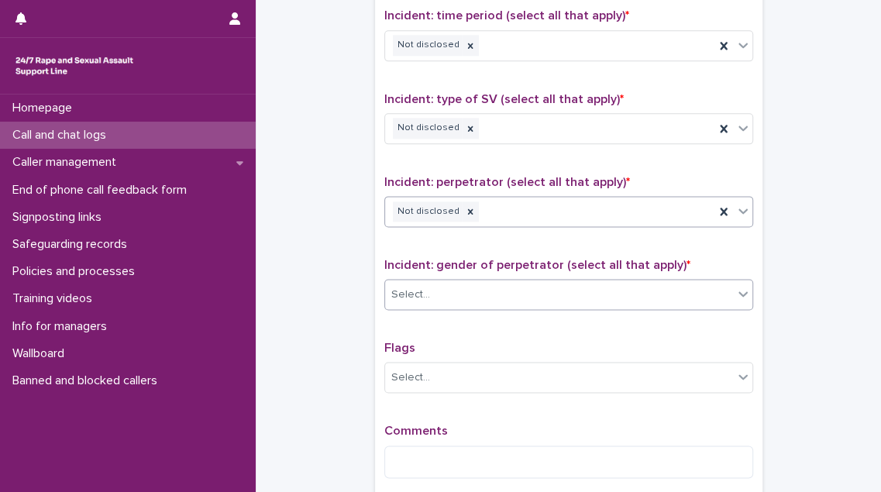
click at [471, 282] on div "Select..." at bounding box center [559, 295] width 348 height 26
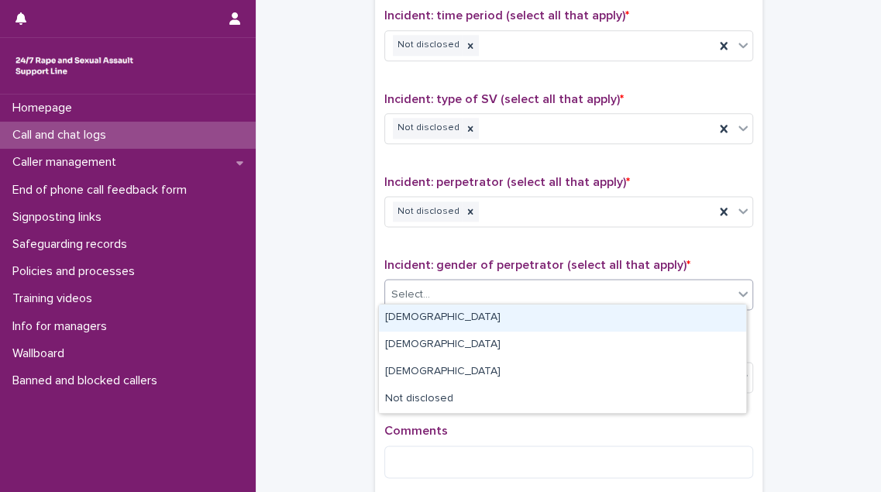
click at [469, 314] on div "[DEMOGRAPHIC_DATA]" at bounding box center [562, 317] width 367 height 27
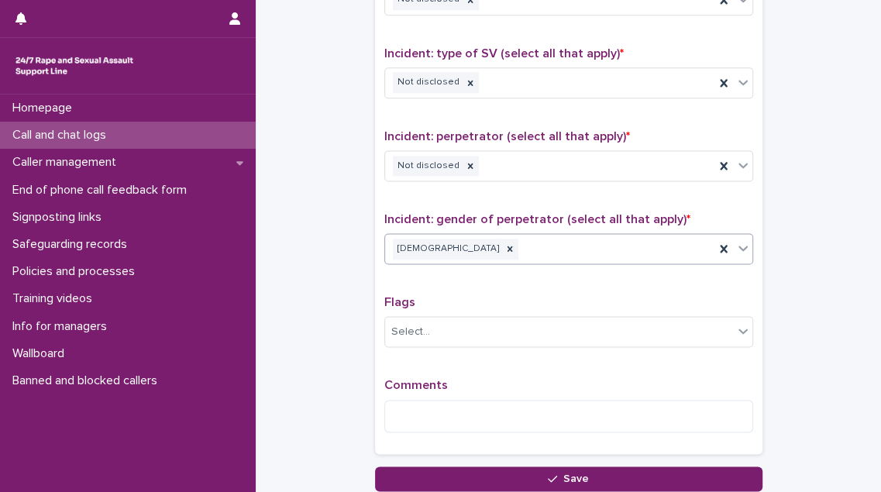
scroll to position [1126, 0]
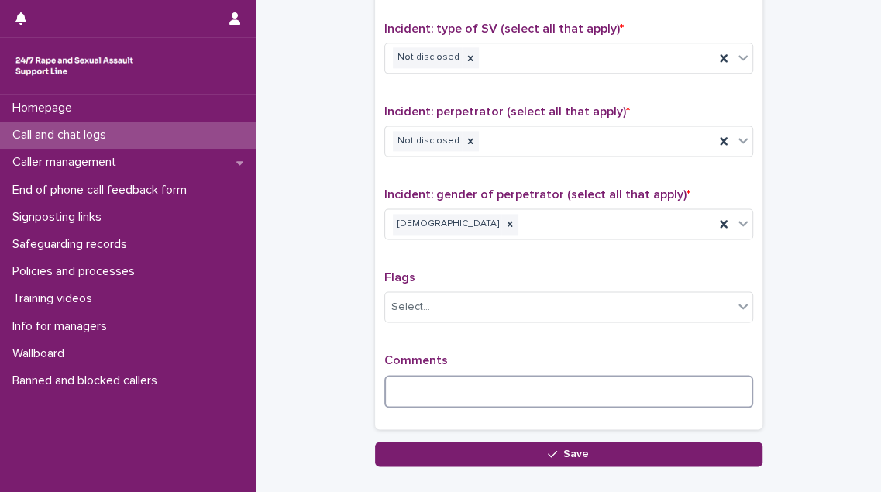
click at [407, 380] on textarea at bounding box center [568, 391] width 369 height 33
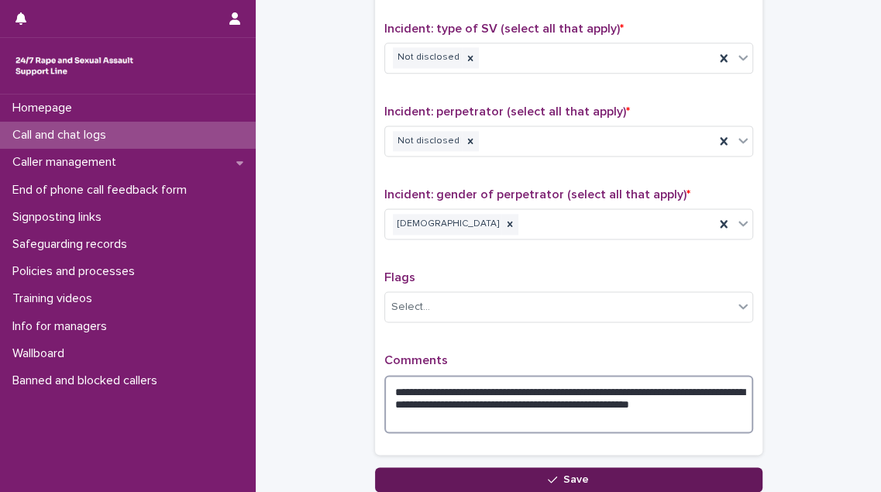
type textarea "**********"
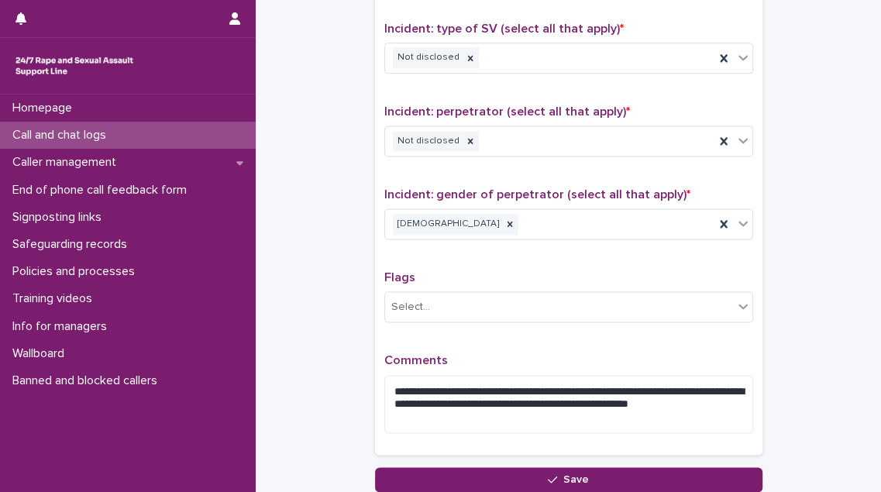
click at [454, 475] on button "Save" at bounding box center [568, 479] width 387 height 25
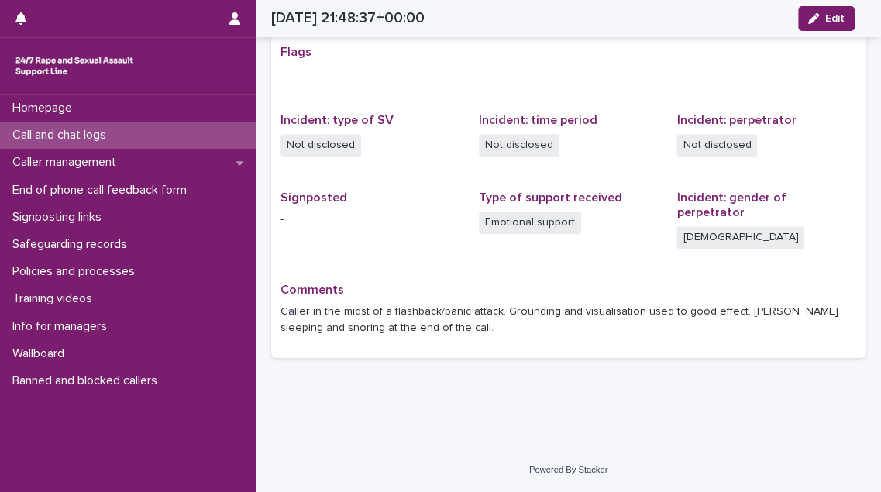
scroll to position [286, 0]
